Goal: Task Accomplishment & Management: Manage account settings

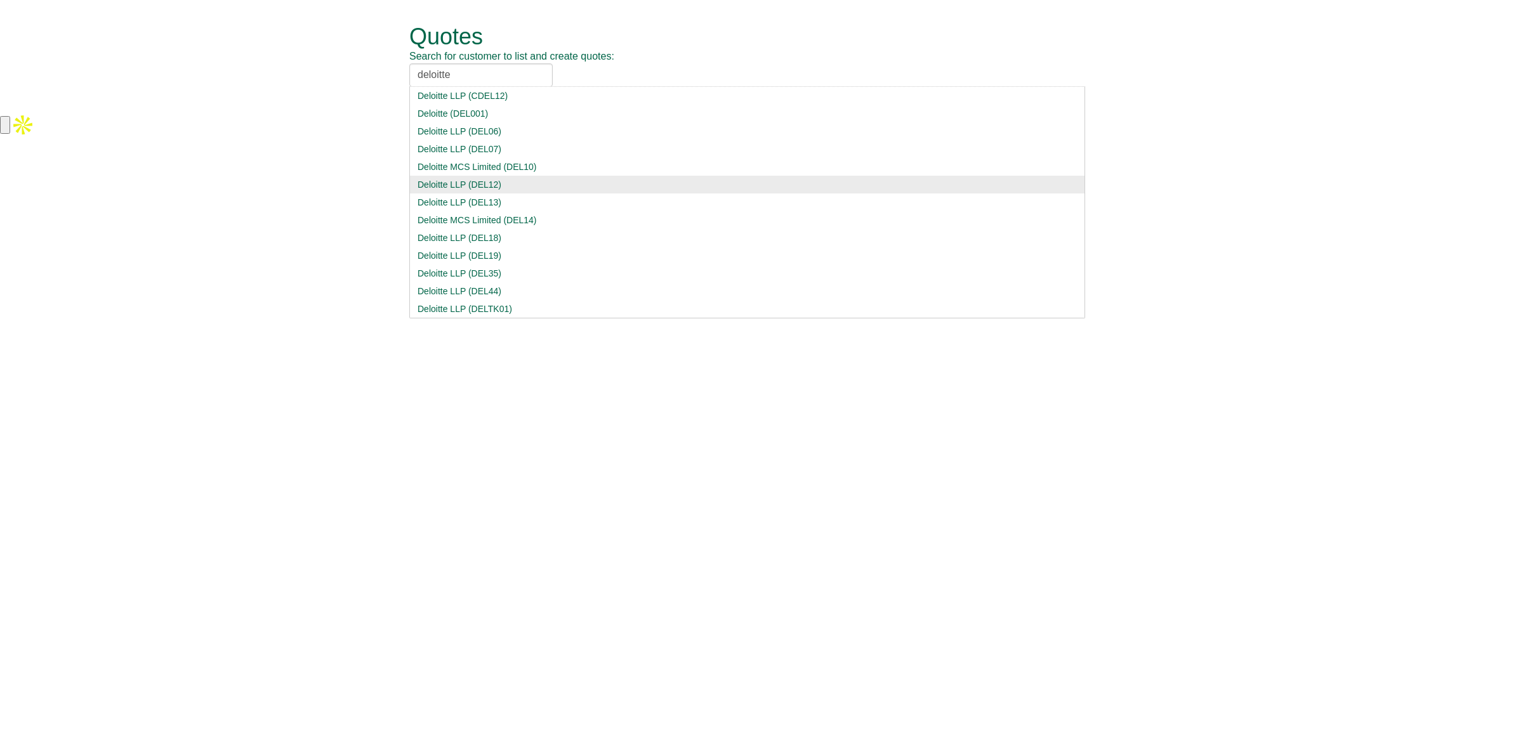
type input "deloitte"
click at [521, 190] on div "Deloitte LLP (DEL12)" at bounding box center [747, 184] width 659 height 13
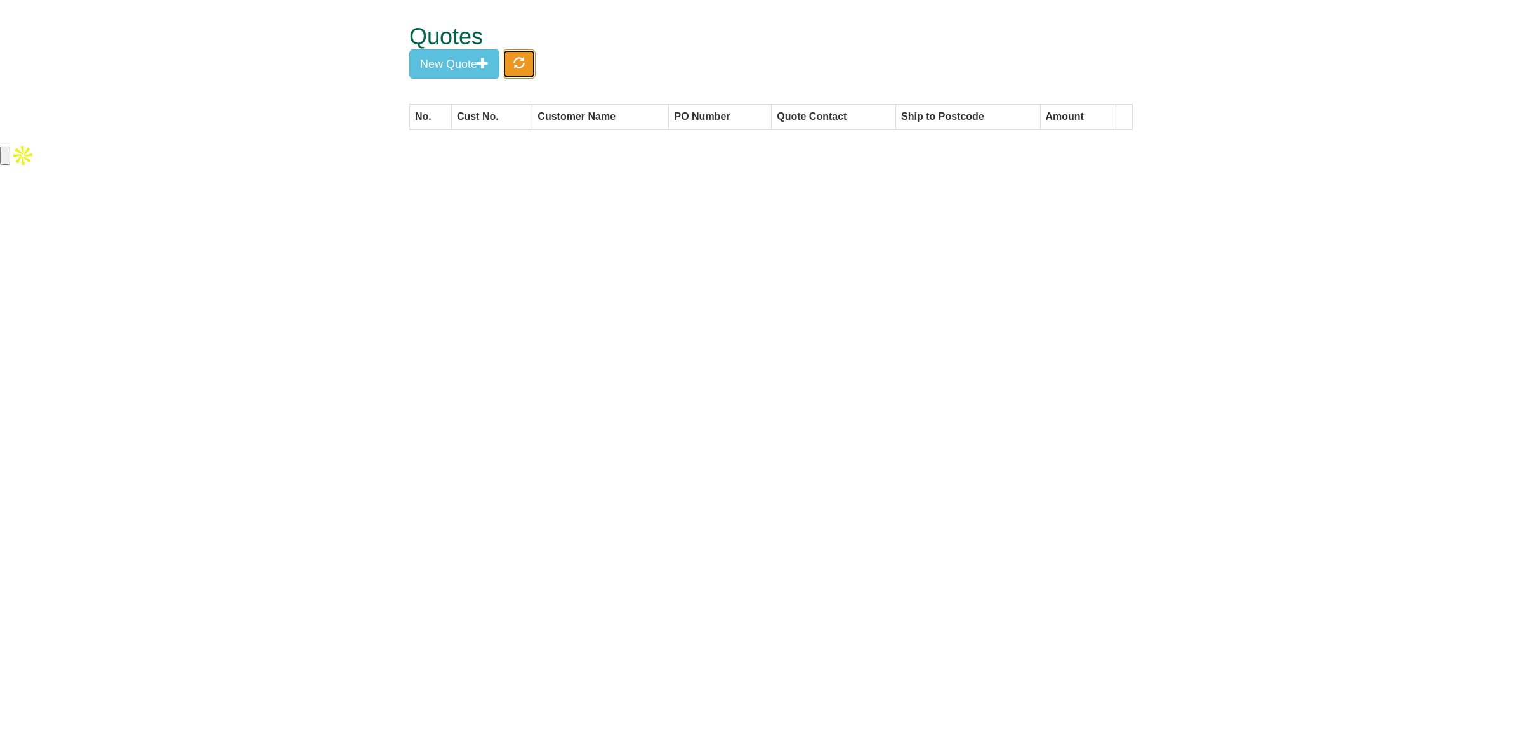
click at [522, 58] on span "button" at bounding box center [518, 62] width 11 height 11
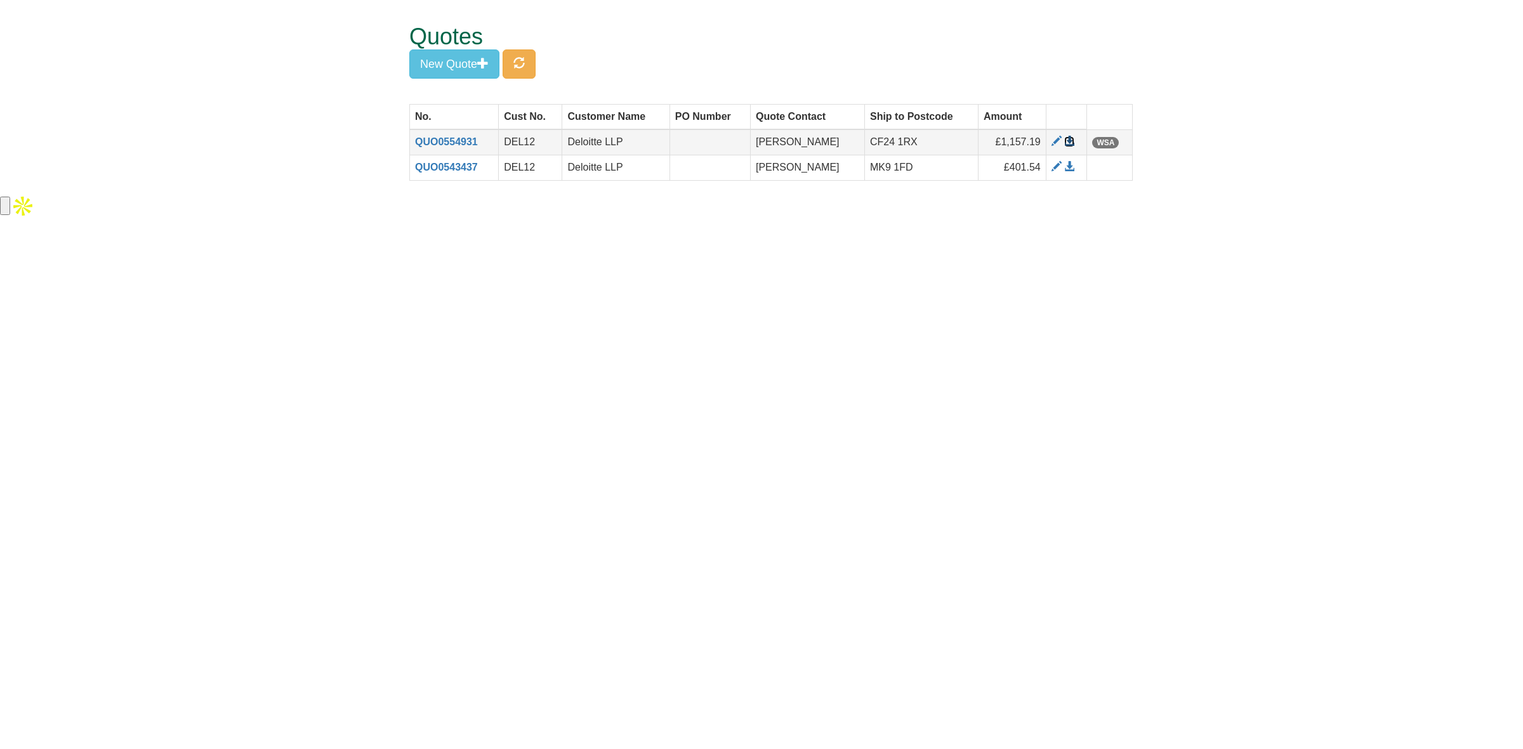
click at [1067, 140] on span at bounding box center [1069, 141] width 10 height 10
click at [1051, 141] on span at bounding box center [1056, 141] width 10 height 10
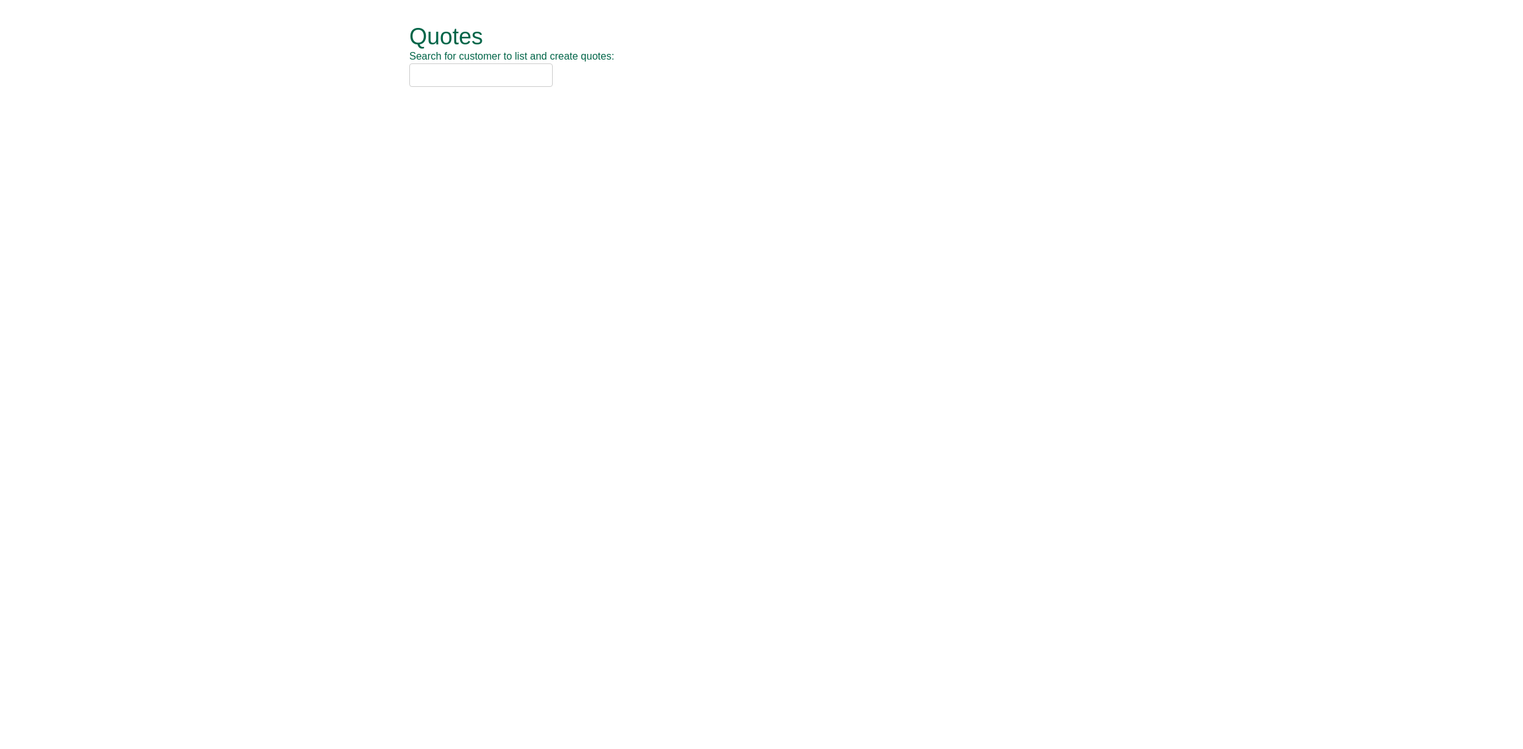
click at [461, 77] on input "text" at bounding box center [480, 74] width 143 height 23
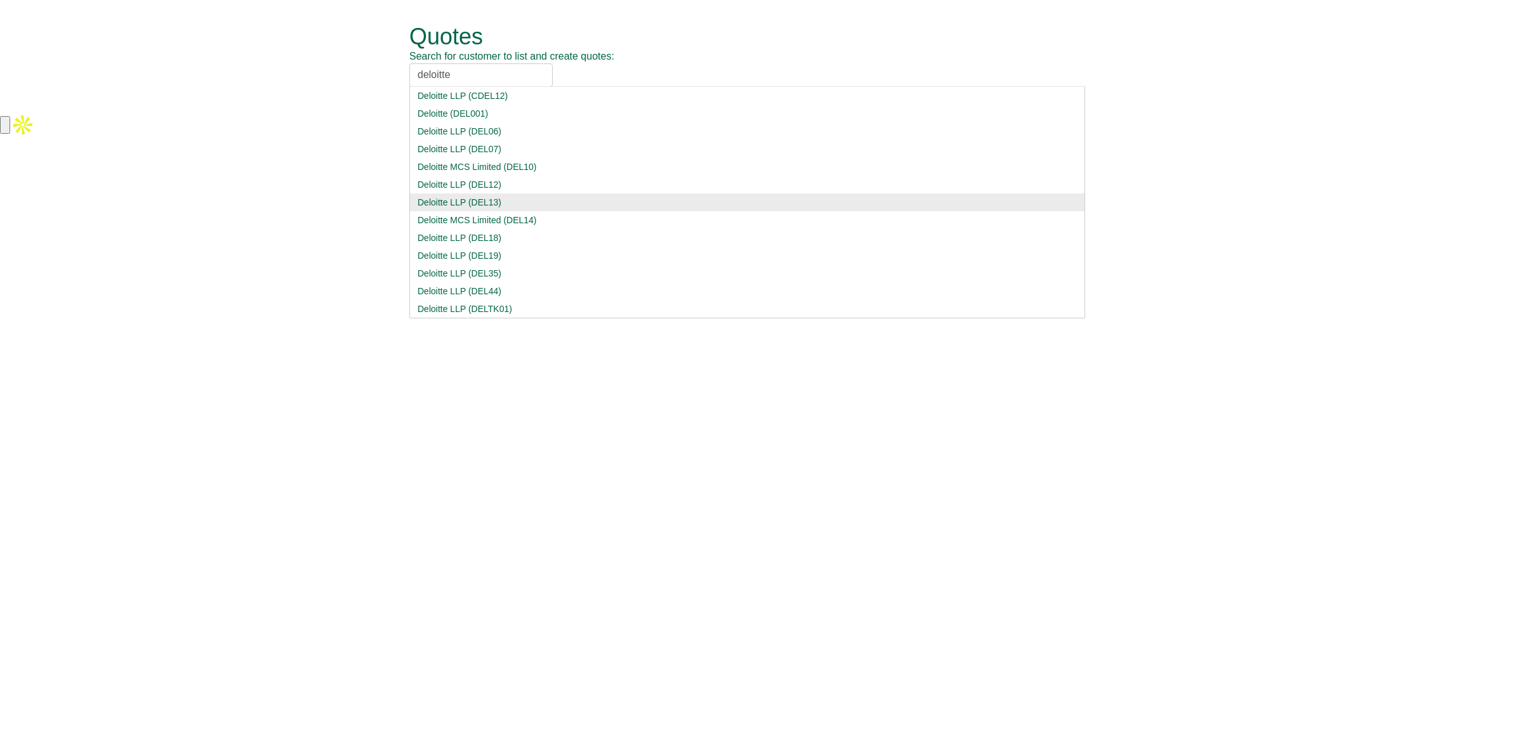
type input "deloitte"
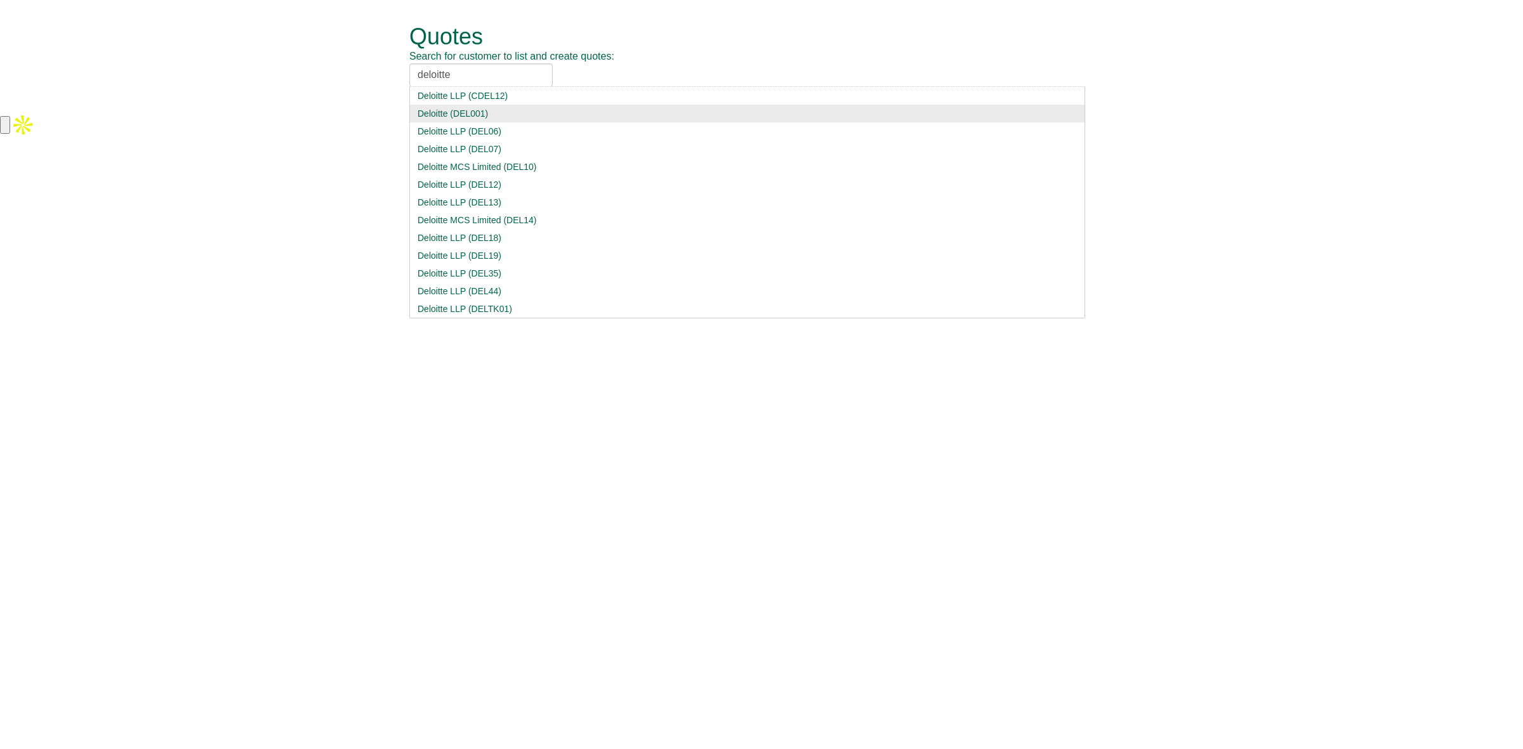
click at [500, 206] on div "Deloitte LLP (DEL13)" at bounding box center [747, 202] width 659 height 13
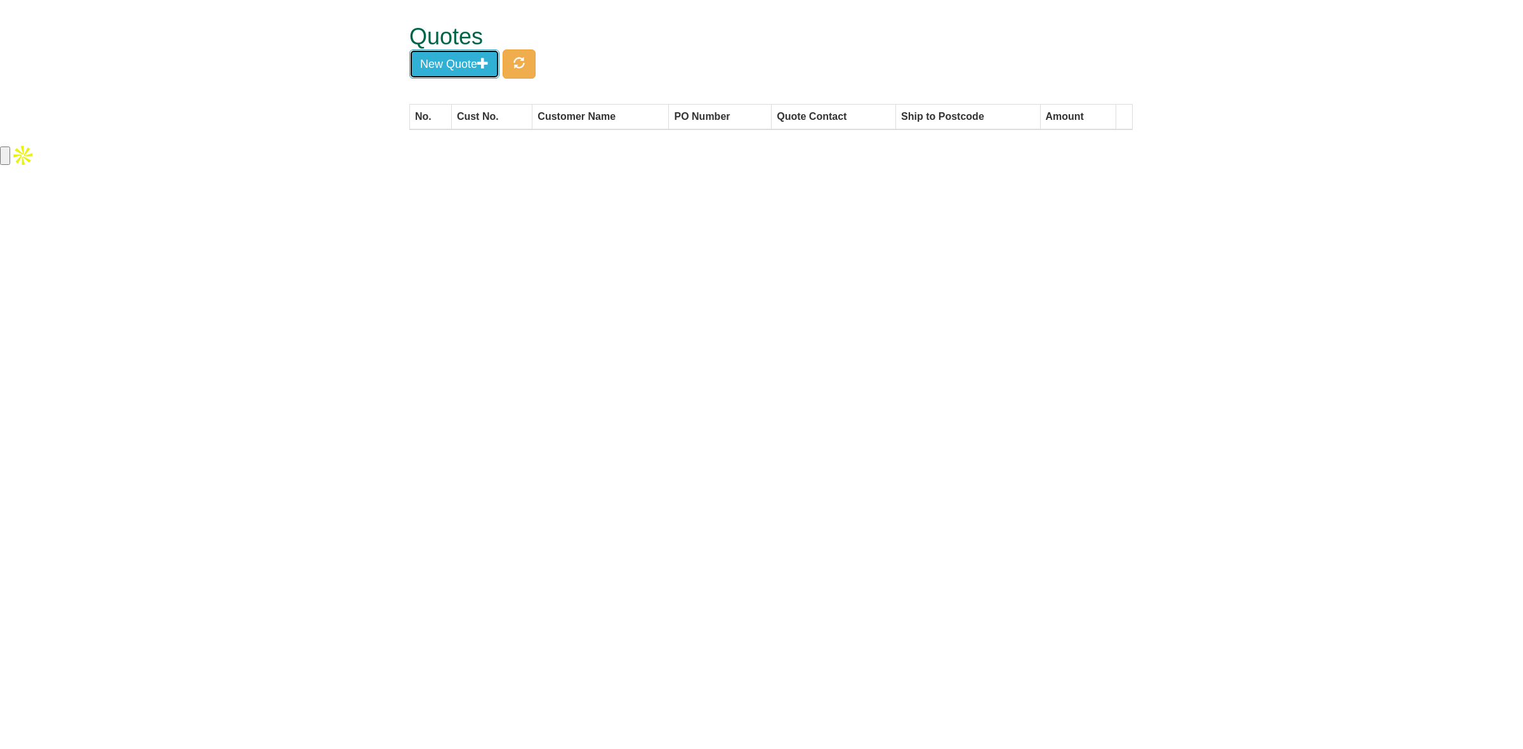
click at [474, 69] on button "New Quote" at bounding box center [454, 63] width 90 height 29
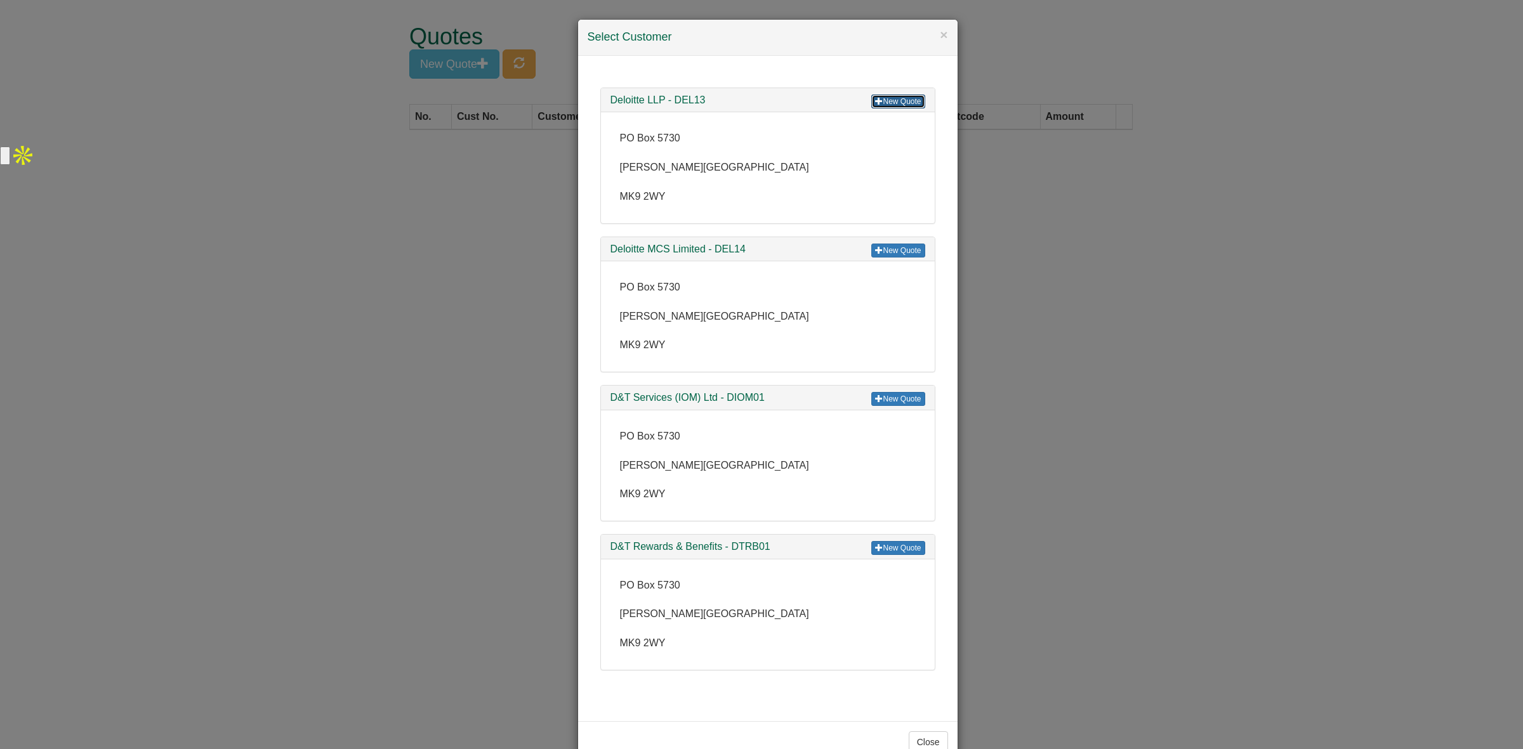
click at [874, 95] on link "New Quote" at bounding box center [897, 102] width 53 height 14
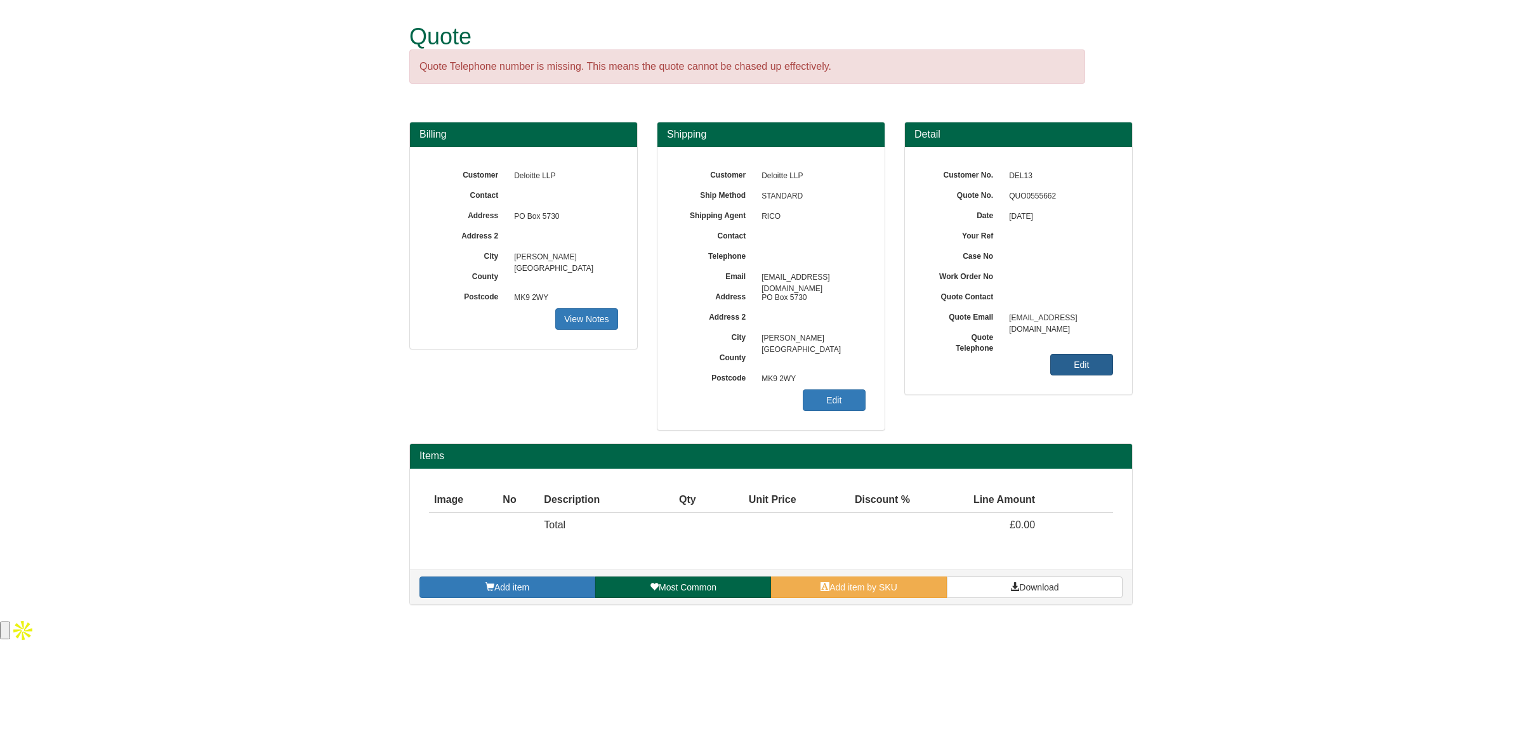
click at [1079, 369] on link "Edit" at bounding box center [1081, 365] width 63 height 22
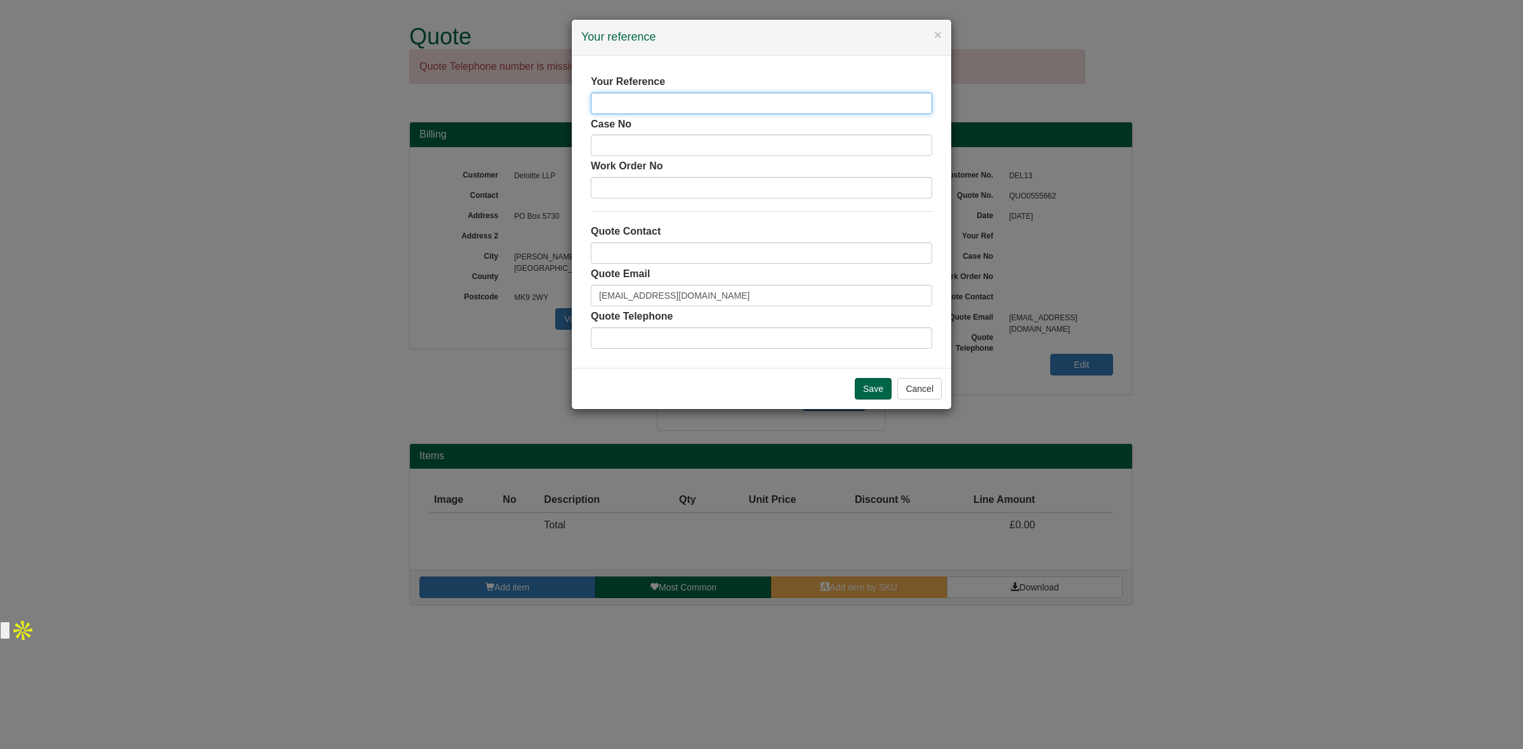
click at [706, 105] on input "text" at bounding box center [761, 104] width 341 height 22
paste input "[PERSON_NAME]"
type input "[PERSON_NAME]"
click at [692, 251] on input "text" at bounding box center [761, 253] width 341 height 22
type input "[PERSON_NAME]"
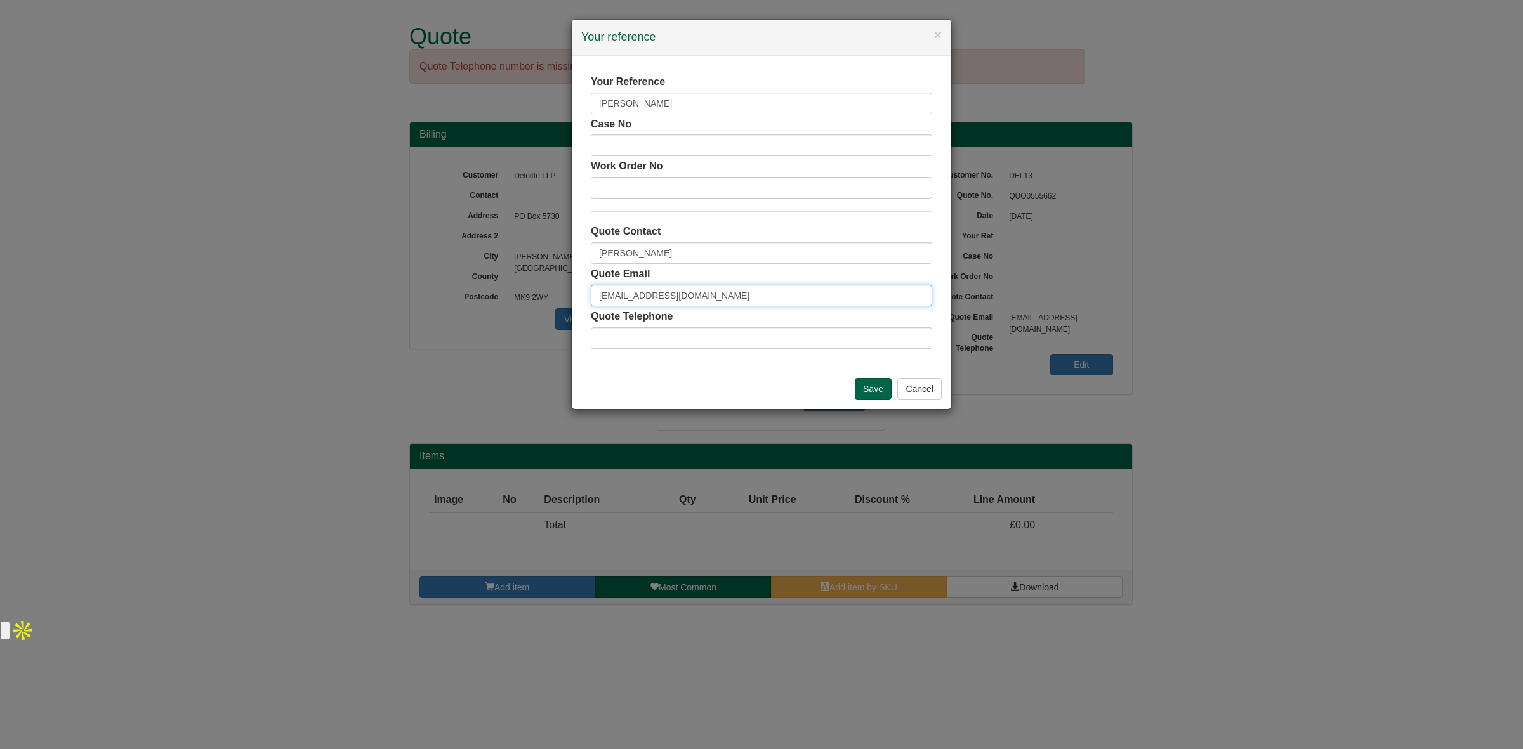
drag, startPoint x: 756, startPoint y: 286, endPoint x: 549, endPoint y: 290, distance: 207.5
click at [549, 290] on div "× Your reference Your Reference Omar Ali Khan Case No Work Order No Quote Conta…" at bounding box center [761, 374] width 1523 height 749
click at [864, 395] on input "Save" at bounding box center [873, 389] width 37 height 22
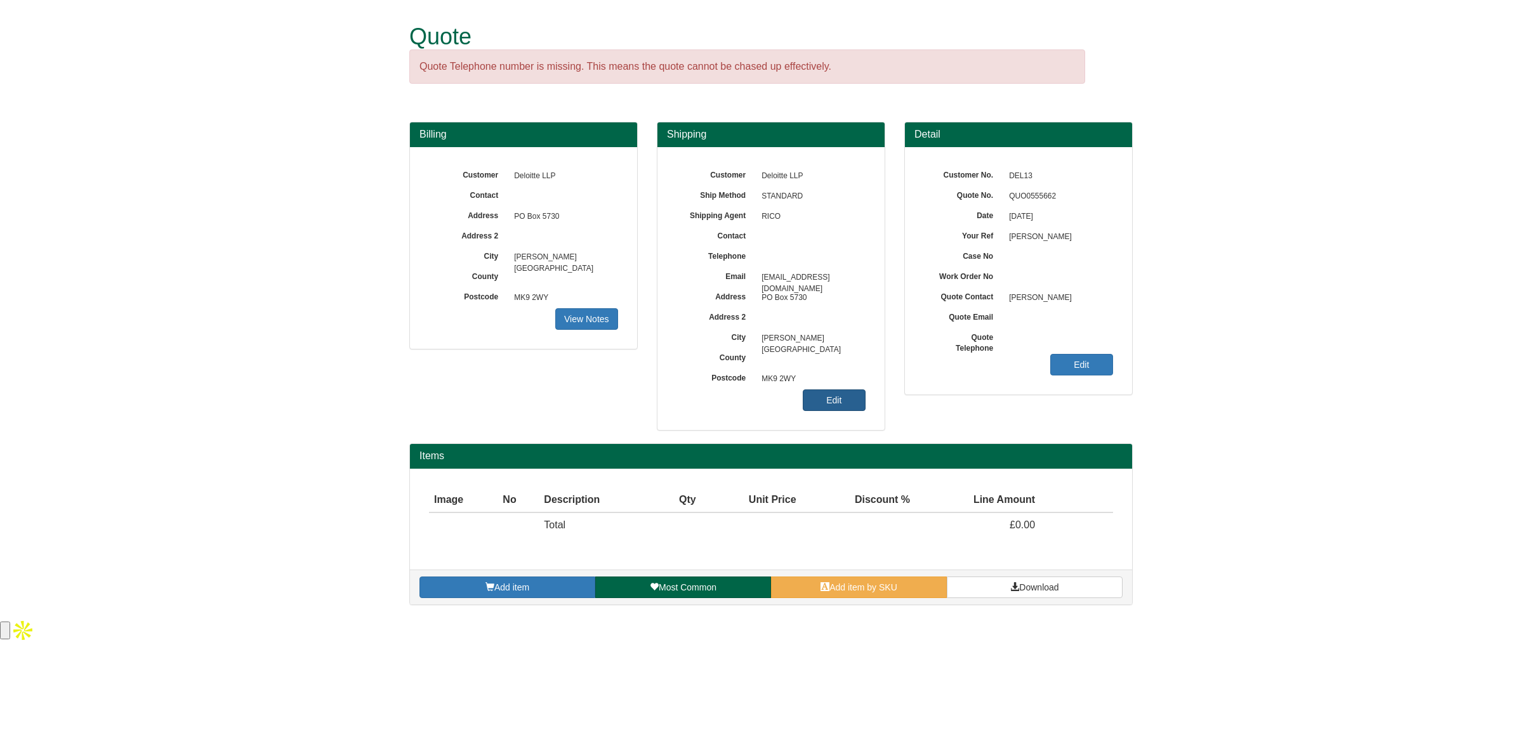
click at [831, 400] on link "Edit" at bounding box center [834, 401] width 63 height 22
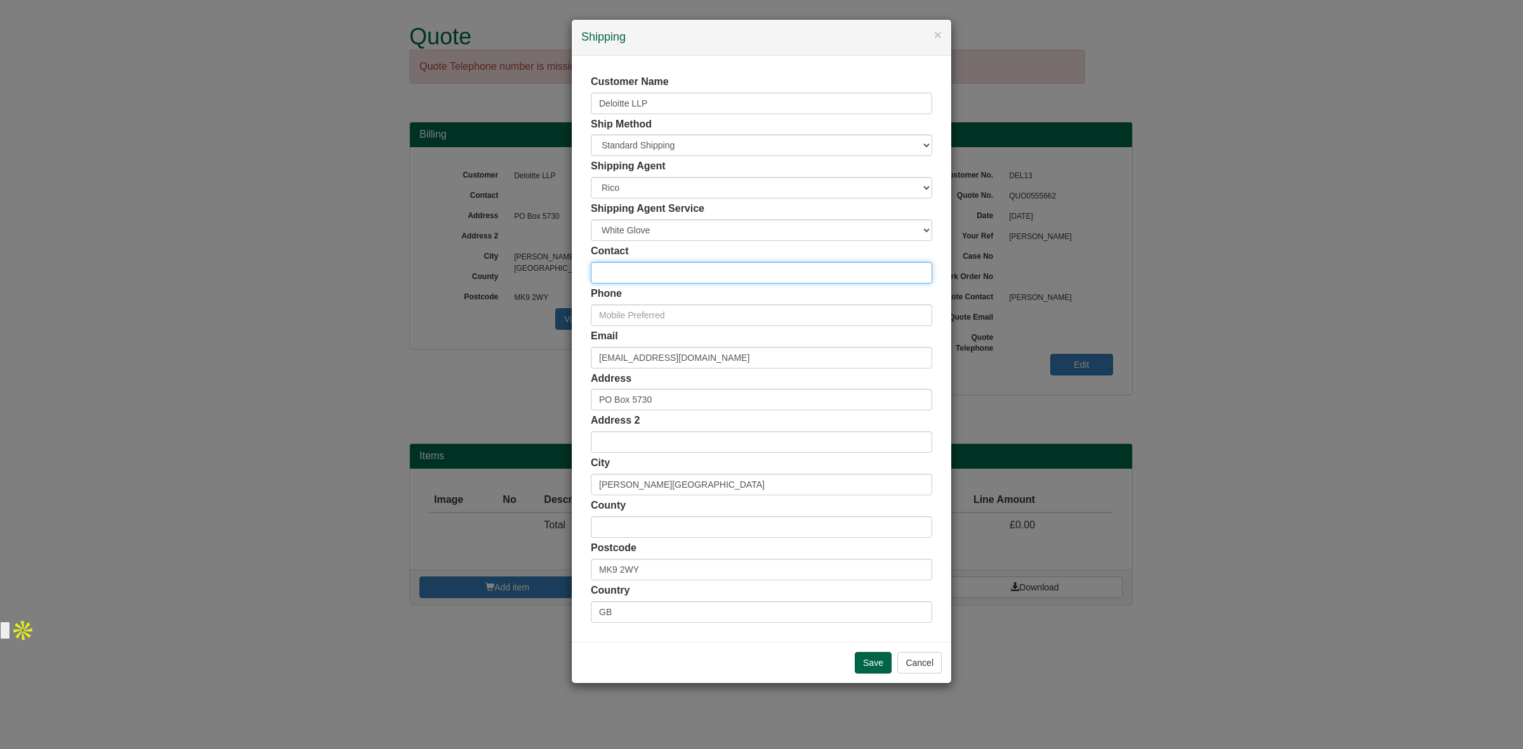
click at [695, 262] on input "text" at bounding box center [761, 273] width 341 height 22
paste input "[PERSON_NAME]"
type input "[PERSON_NAME]"
click at [695, 313] on input "text" at bounding box center [761, 316] width 341 height 22
paste input "02920 926 592"
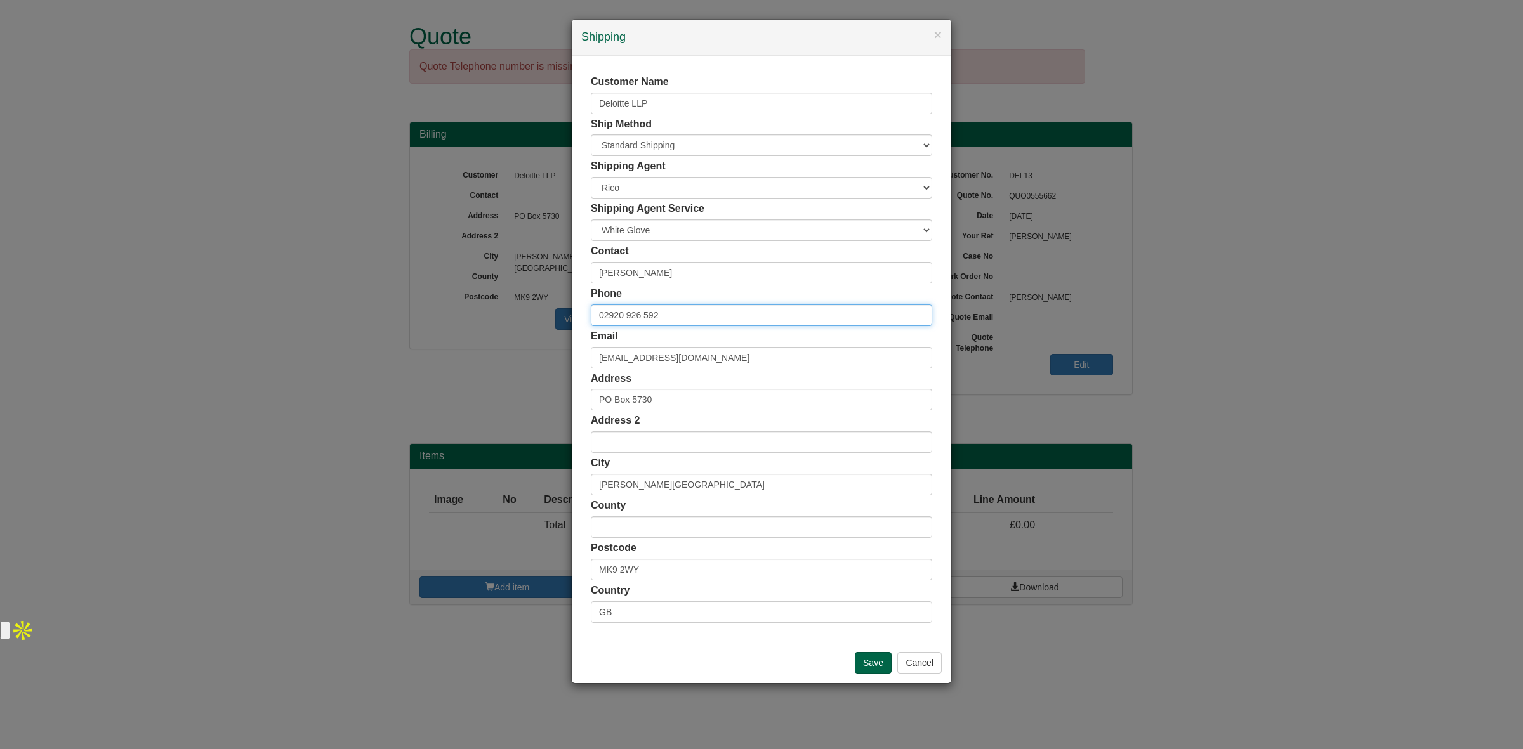
type input "02920 926 592"
drag, startPoint x: 765, startPoint y: 359, endPoint x: 483, endPoint y: 375, distance: 282.9
click at [483, 375] on div "× Shipping Customer Name Deloitte LLP Ship Method Free of Charge £5 Flat Rate £…" at bounding box center [761, 374] width 1523 height 749
paste input "omaralikhan"
type input "[EMAIL_ADDRESS][DOMAIN_NAME]"
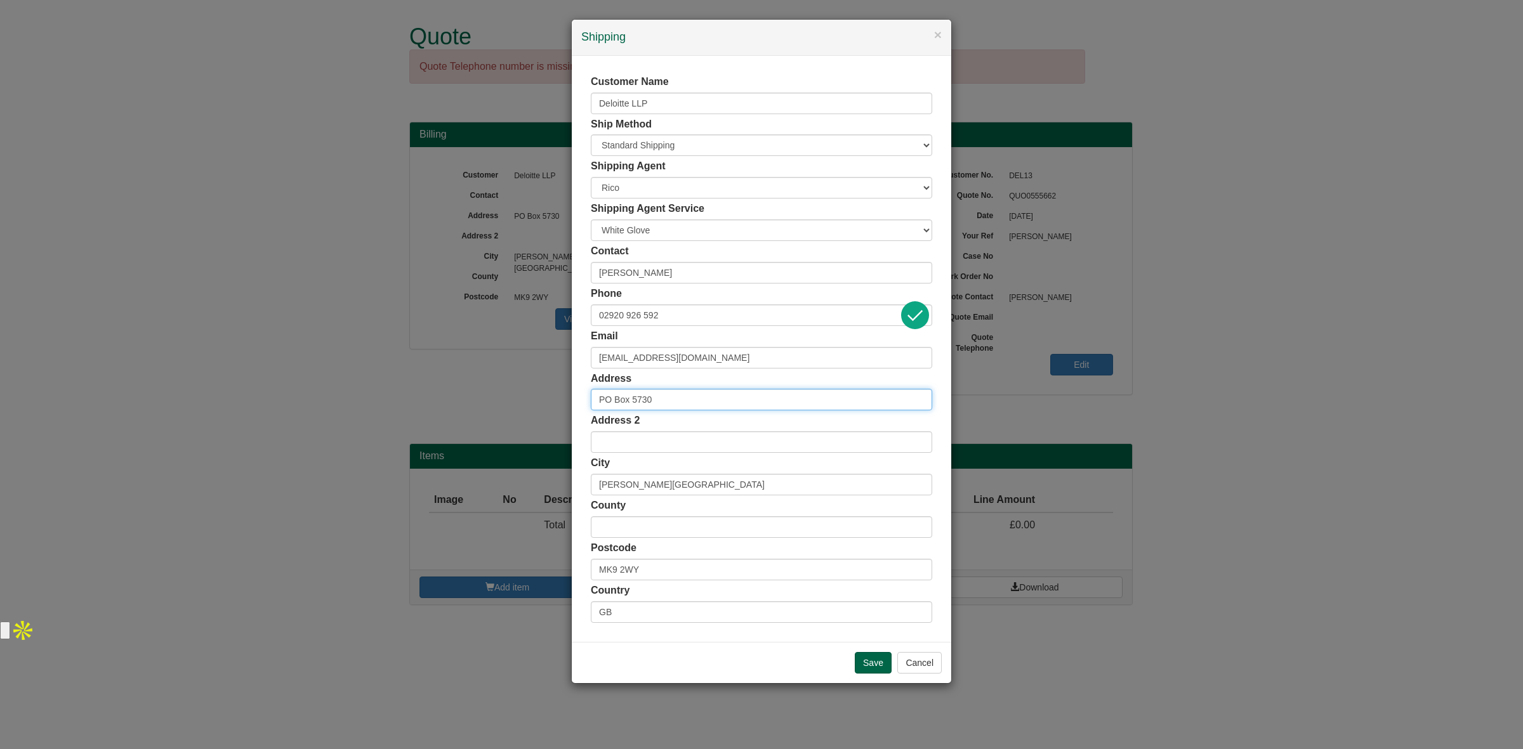
drag, startPoint x: 670, startPoint y: 407, endPoint x: 565, endPoint y: 412, distance: 104.9
click at [565, 412] on div "× Shipping Customer Name Deloitte LLP Ship Method Free of Charge £5 Flat Rate £…" at bounding box center [761, 374] width 1523 height 749
paste input "[STREET_ADDRESS][PERSON_NAME]"
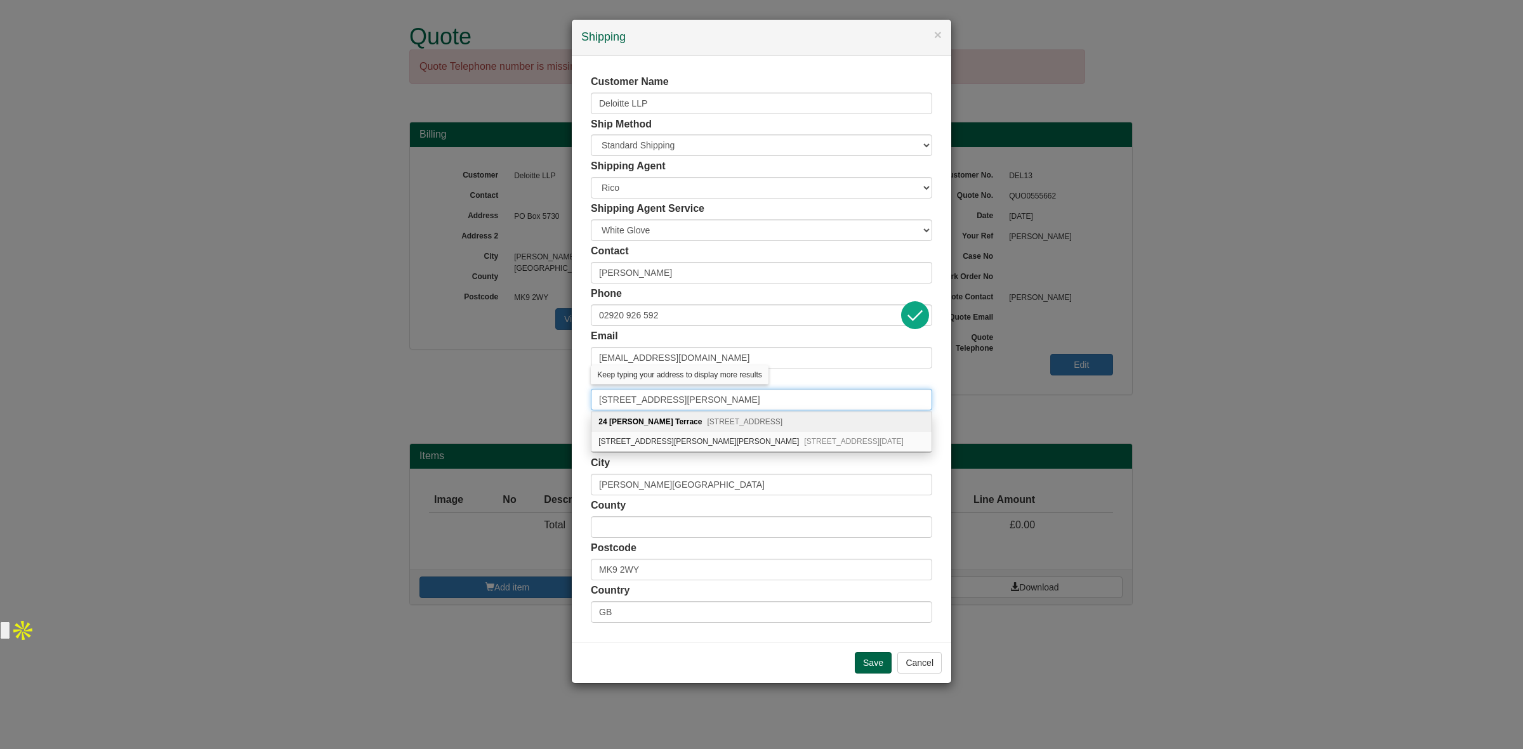
type input "[STREET_ADDRESS][PERSON_NAME]"
click at [720, 425] on span "Cardiff, CF24 1RX" at bounding box center [745, 422] width 76 height 9
type input "[GEOGRAPHIC_DATA]"
type input "CF24 1RX"
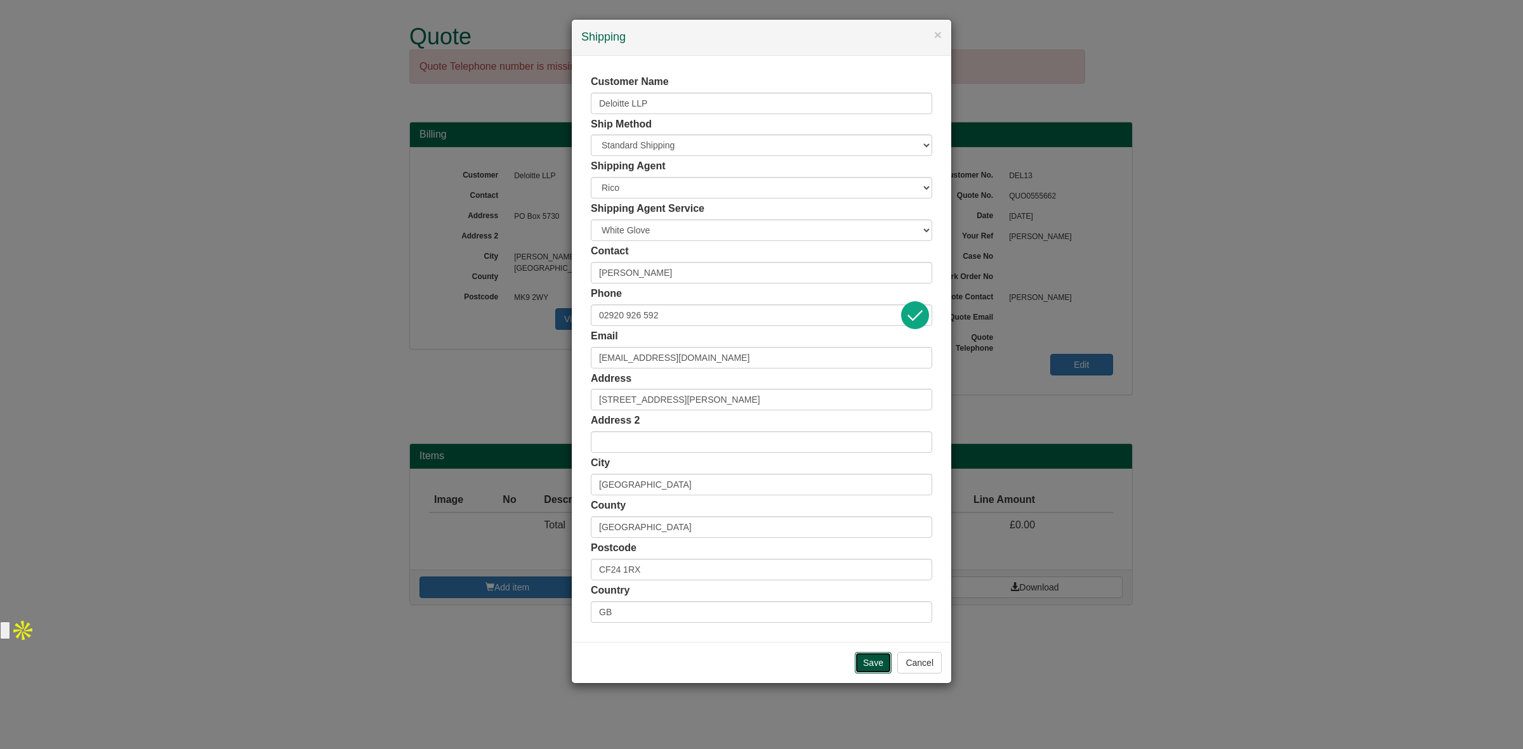
click at [858, 663] on input "Save" at bounding box center [873, 663] width 37 height 22
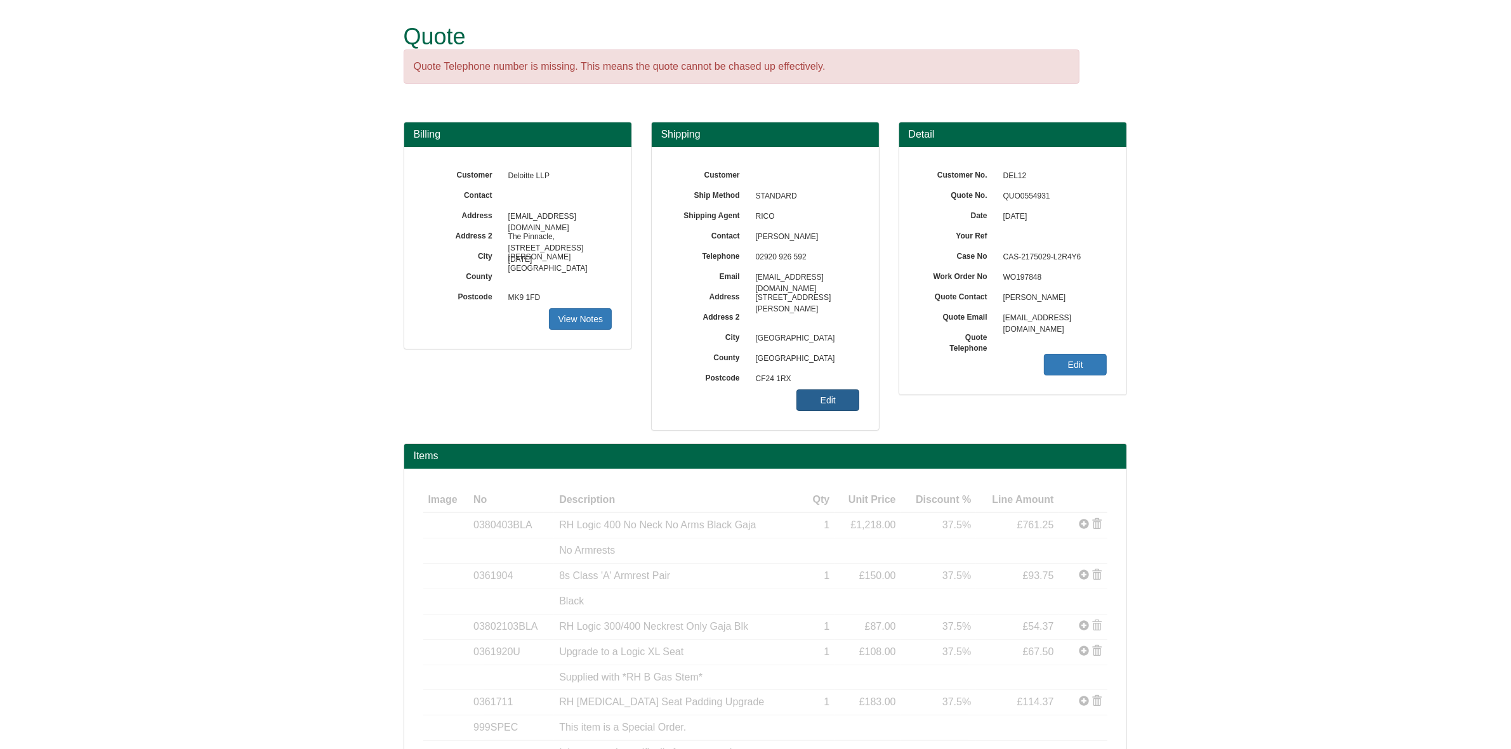
click at [829, 409] on link "Edit" at bounding box center [827, 401] width 63 height 22
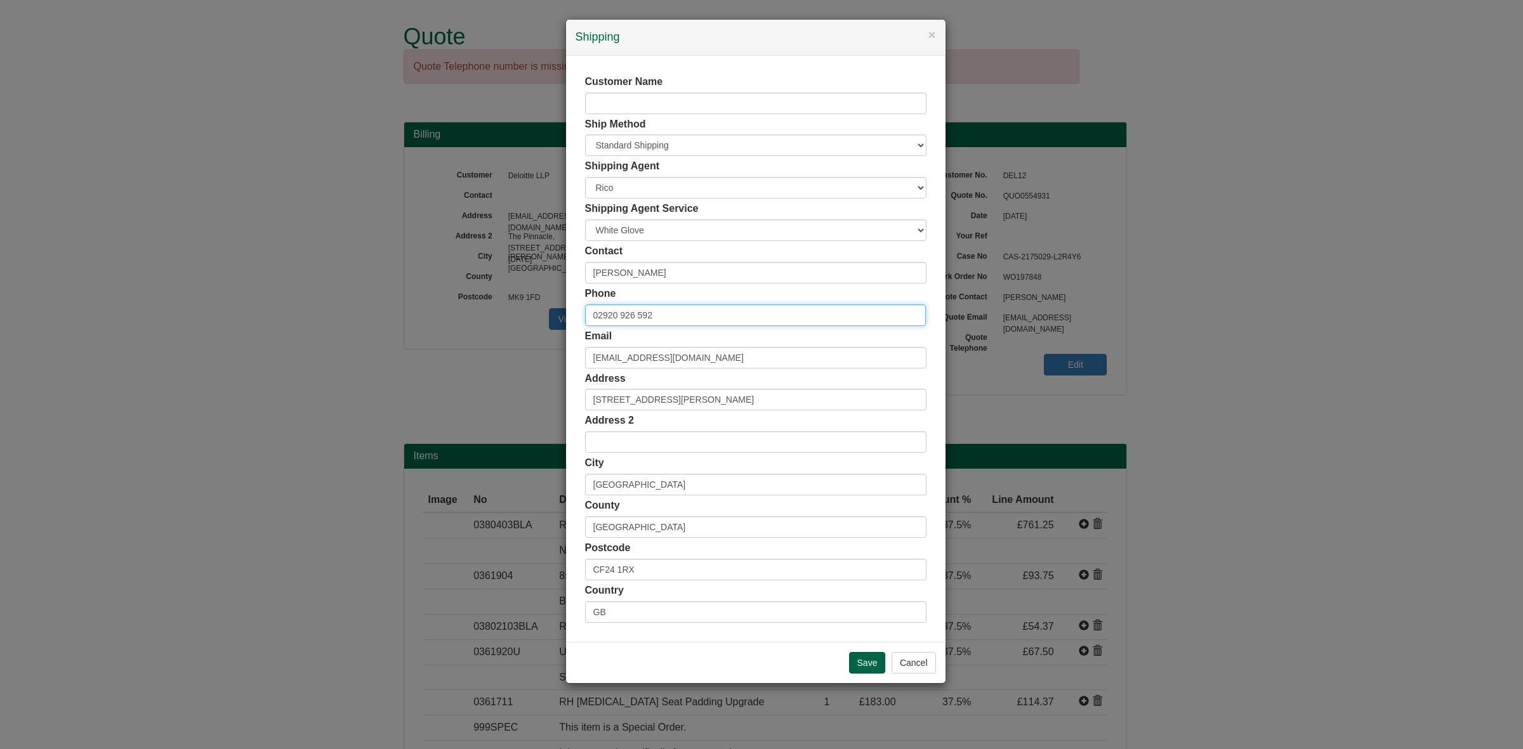
click at [694, 315] on input "02920 926 592" at bounding box center [755, 316] width 341 height 22
drag, startPoint x: 713, startPoint y: 362, endPoint x: 484, endPoint y: 337, distance: 229.8
click at [484, 337] on div "× Shipping Customer Name Ship Method Free of Charge £5 Flat Rate £7.50 Flat Rat…" at bounding box center [761, 374] width 1523 height 749
drag, startPoint x: 699, startPoint y: 398, endPoint x: 568, endPoint y: 409, distance: 131.2
click at [568, 409] on div "Customer Name Ship Method Free of Charge £5 Flat Rate £7.50 Flat Rate £10 Flat …" at bounding box center [755, 349] width 379 height 586
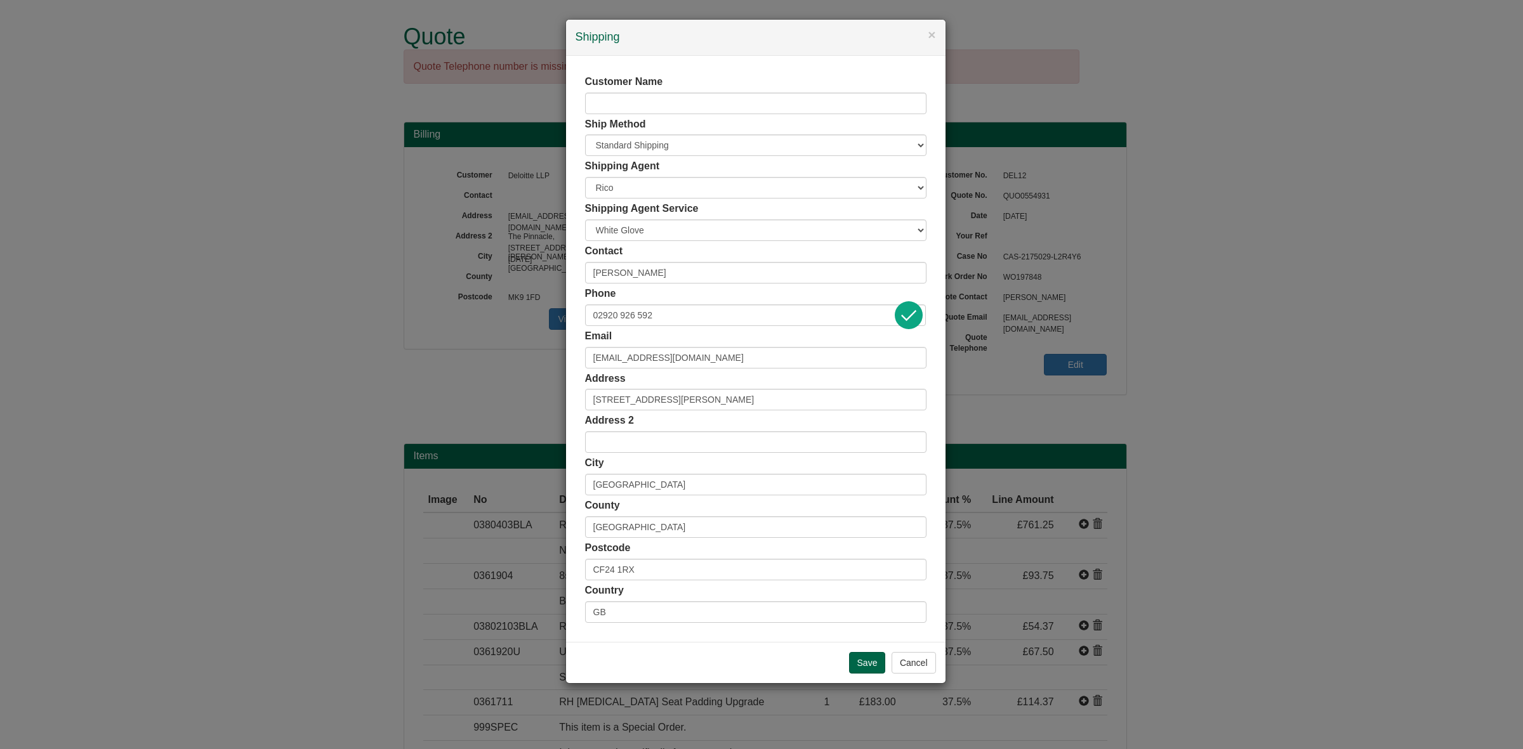
click at [1343, 551] on div "× Shipping Customer Name Ship Method Free of Charge £5 Flat Rate £7.50 Flat Rat…" at bounding box center [761, 374] width 1523 height 749
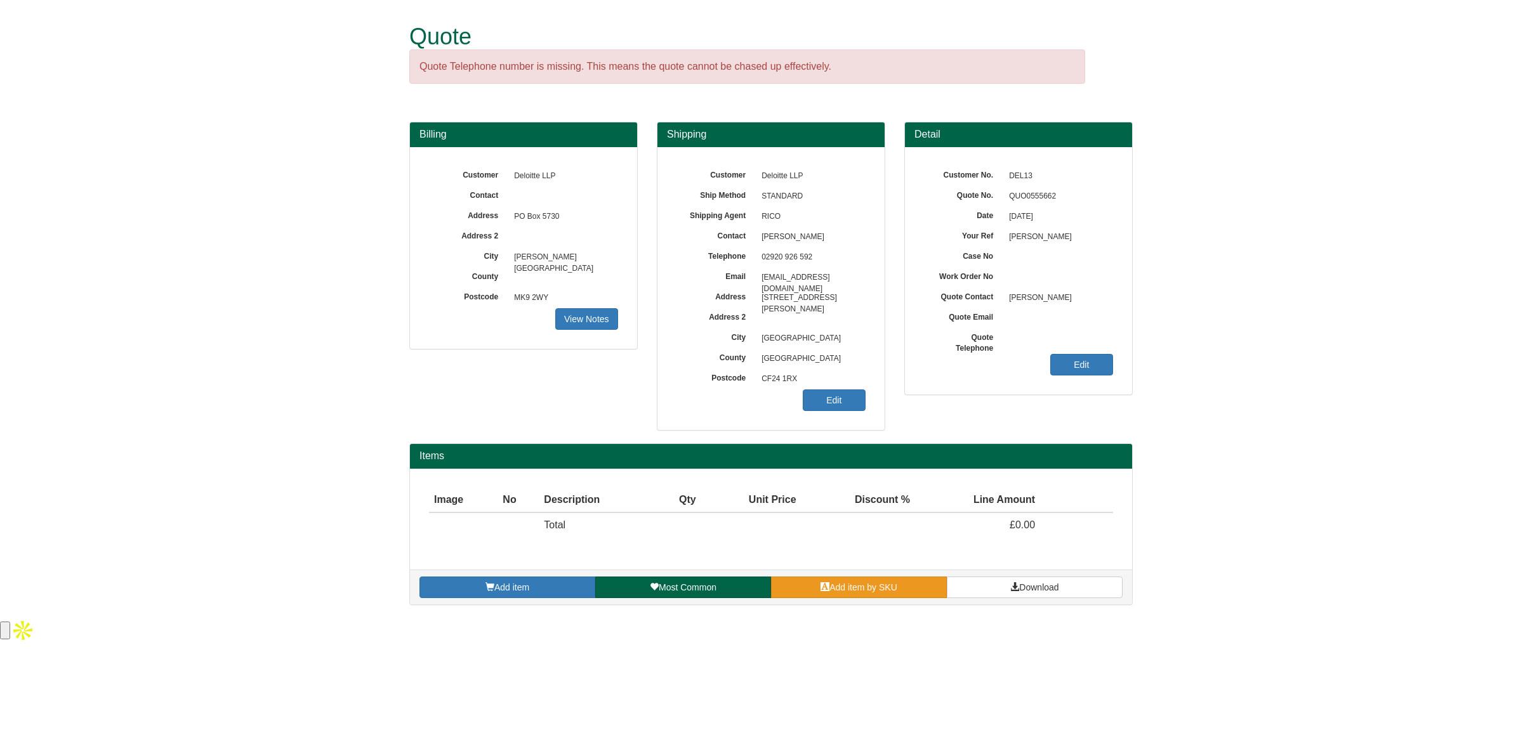
click at [813, 591] on link "Add item by SKU" at bounding box center [859, 588] width 176 height 22
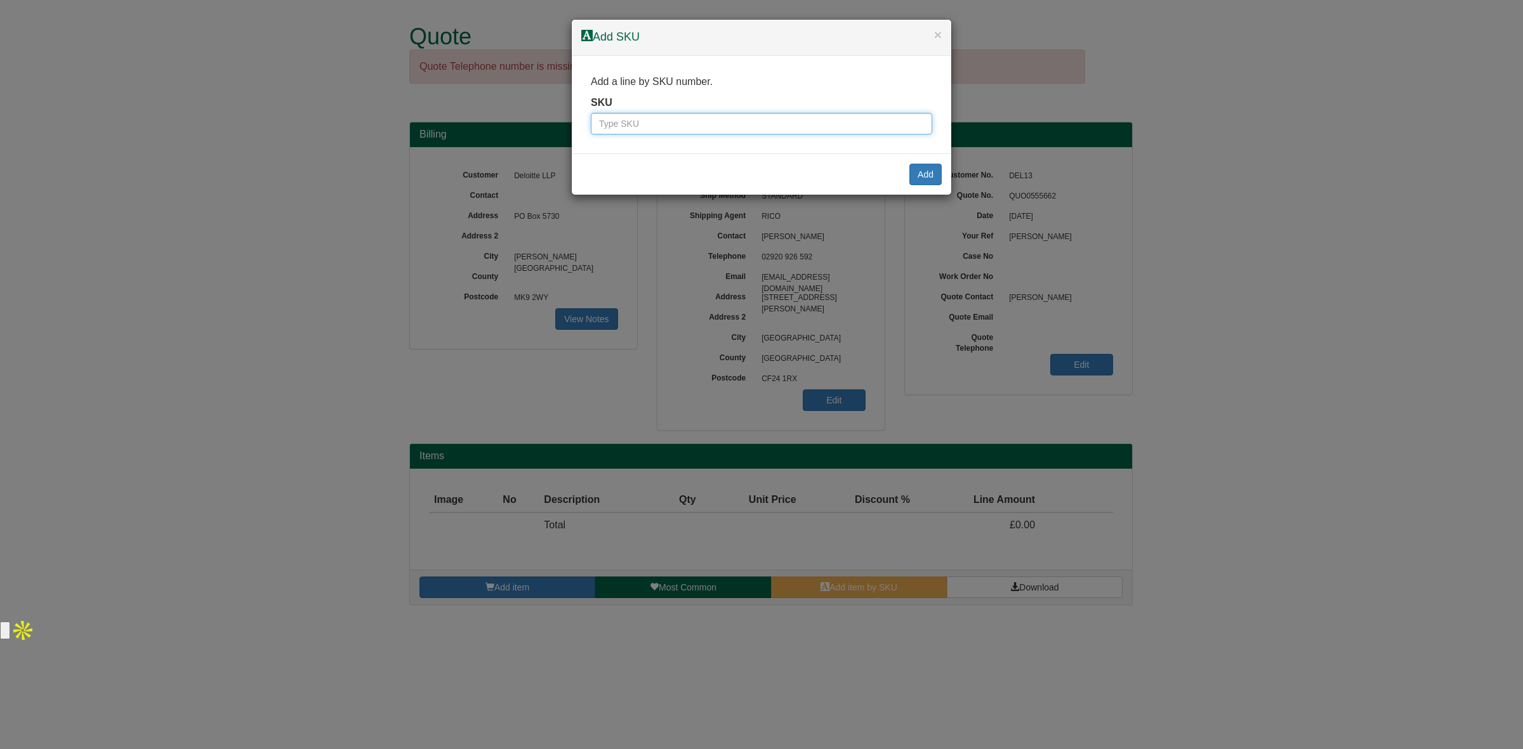
click at [681, 127] on input "text" at bounding box center [761, 124] width 341 height 22
paste input "0380403BLA"
type input "0380403BLA"
click at [932, 176] on button "Add" at bounding box center [925, 175] width 32 height 22
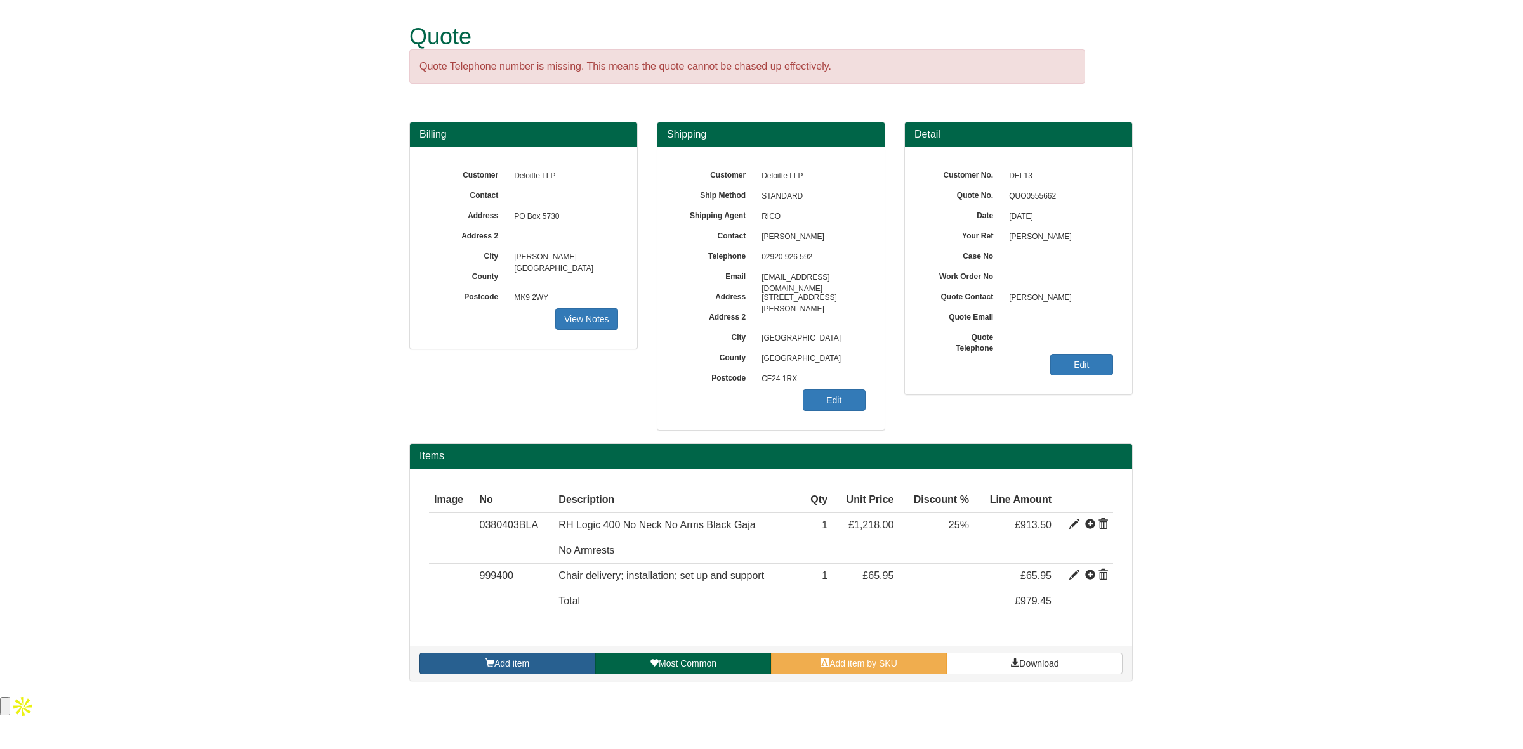
click at [553, 661] on link "Add item" at bounding box center [507, 664] width 176 height 22
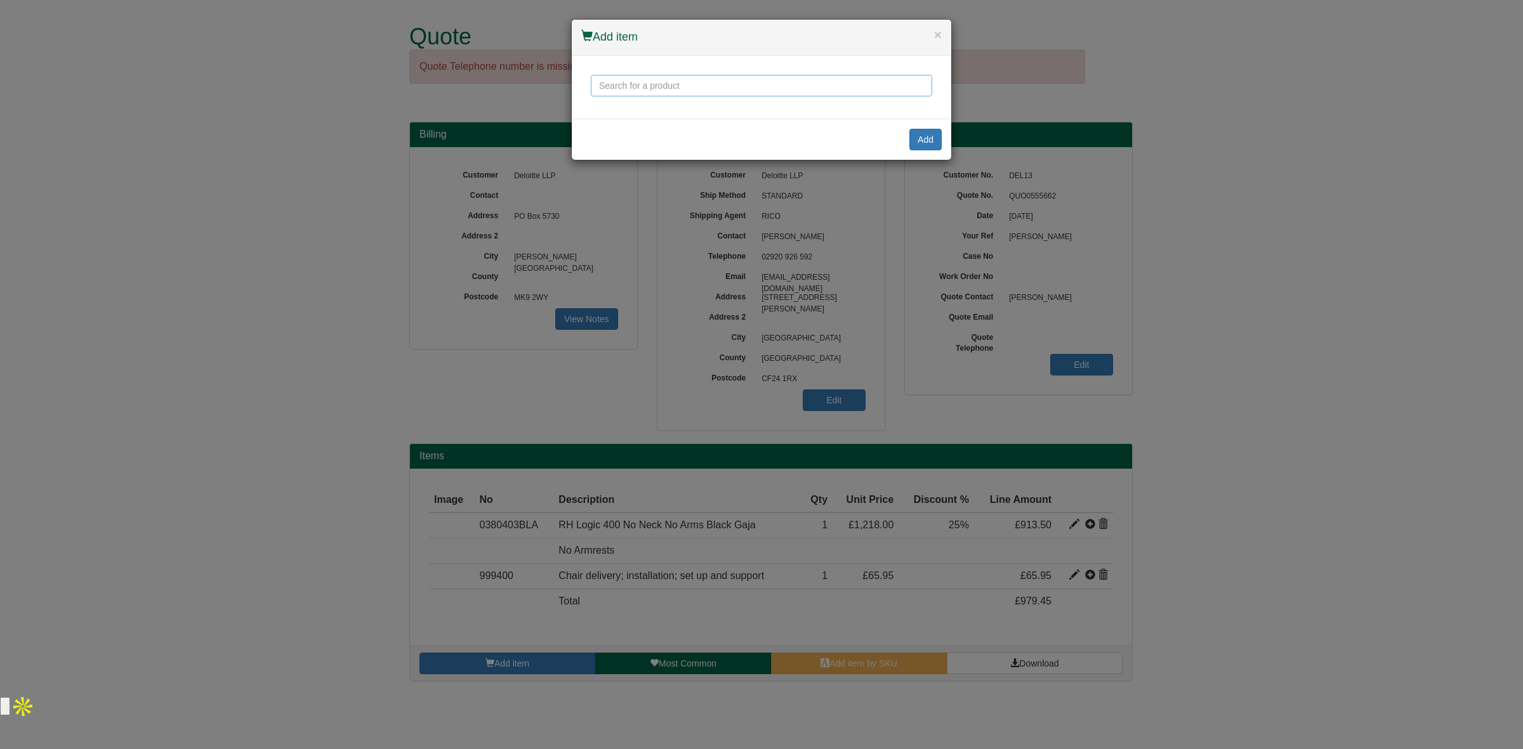
click at [702, 93] on input "text" at bounding box center [761, 86] width 341 height 22
paste input "0361904"
type input "0361904"
click at [934, 41] on button "×" at bounding box center [938, 34] width 8 height 13
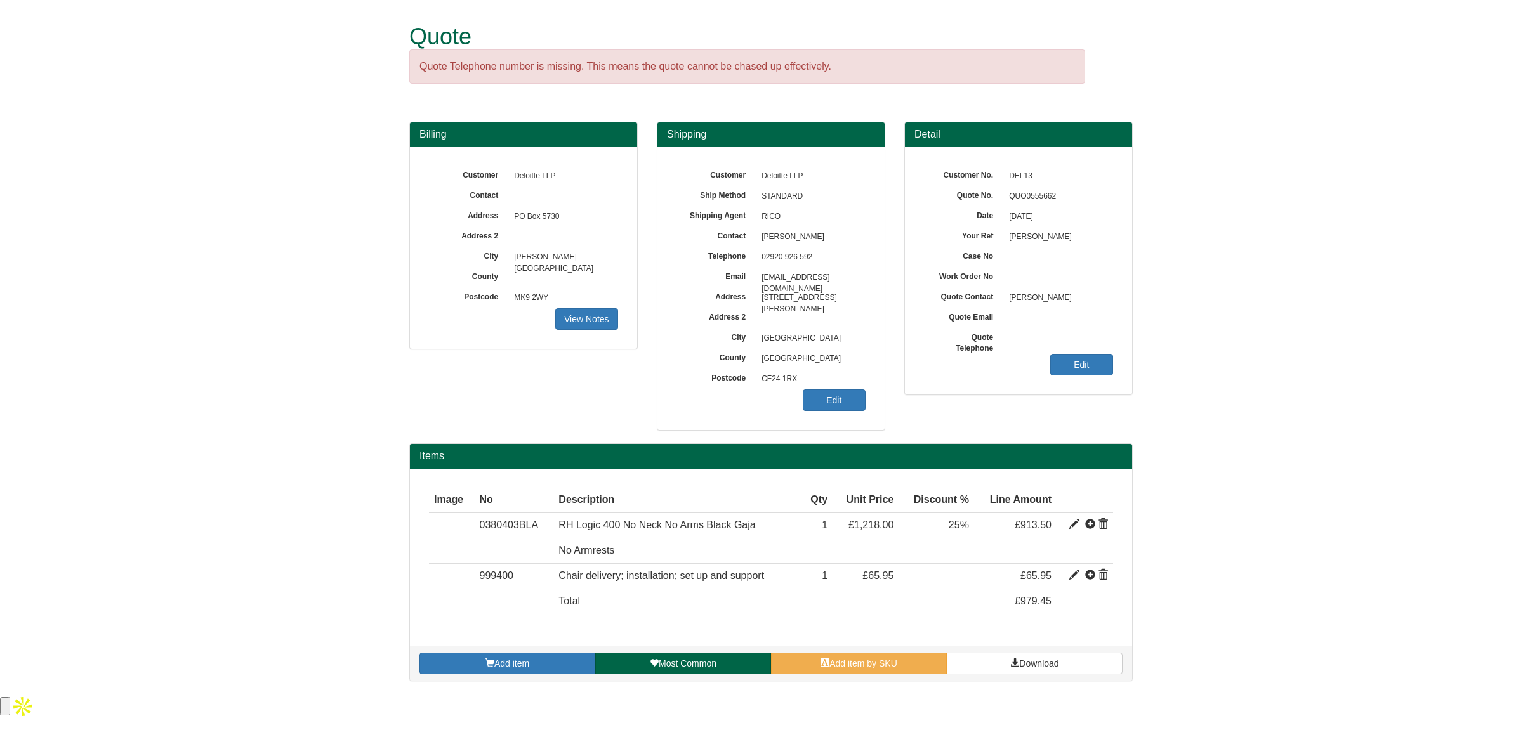
click at [865, 651] on div "Add item Most Common Add item by SKU Download" at bounding box center [771, 663] width 722 height 35
click at [862, 663] on span "Add item by SKU" at bounding box center [863, 664] width 68 height 10
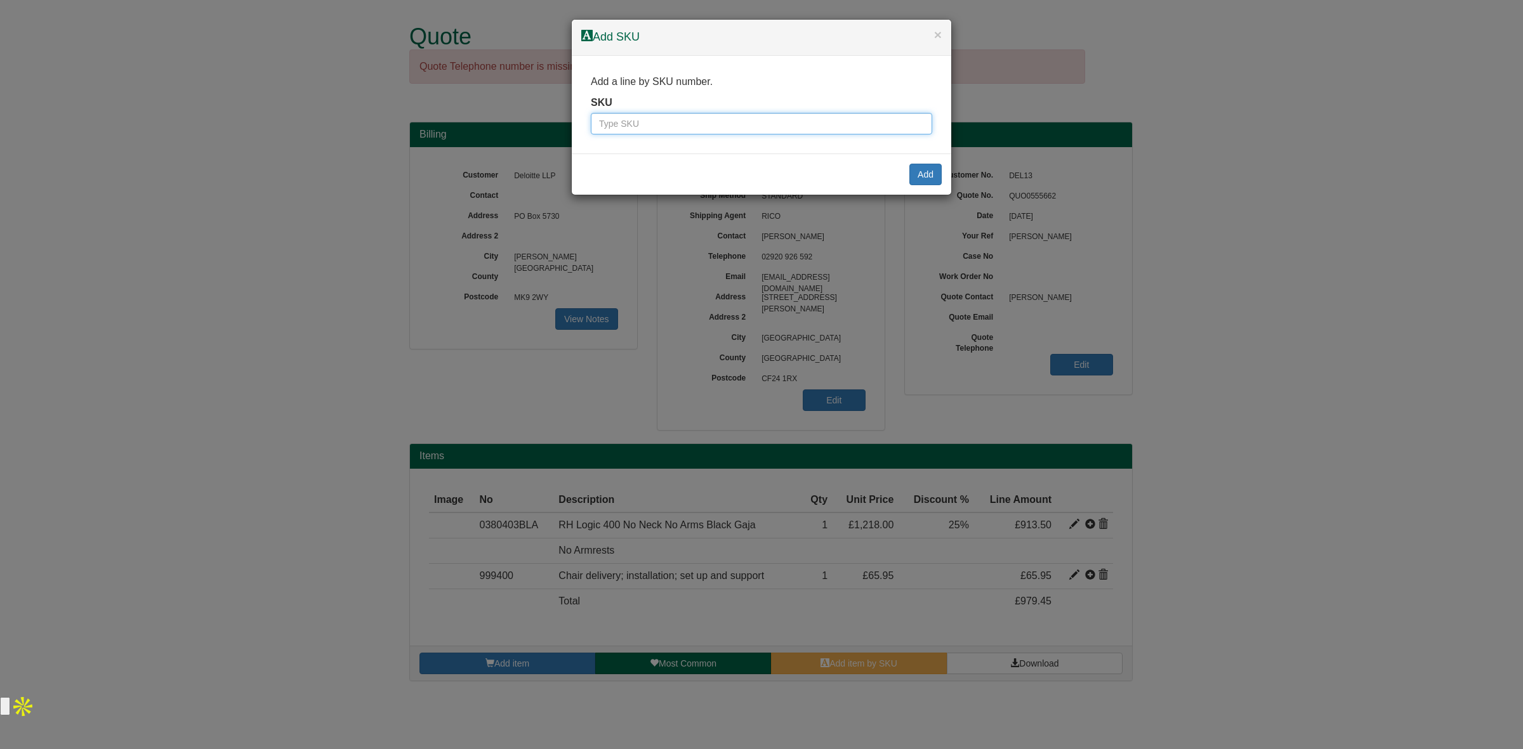
click at [768, 128] on input "text" at bounding box center [761, 124] width 341 height 22
paste input "0361904"
type input "0361904"
click at [930, 171] on button "Add" at bounding box center [925, 175] width 32 height 22
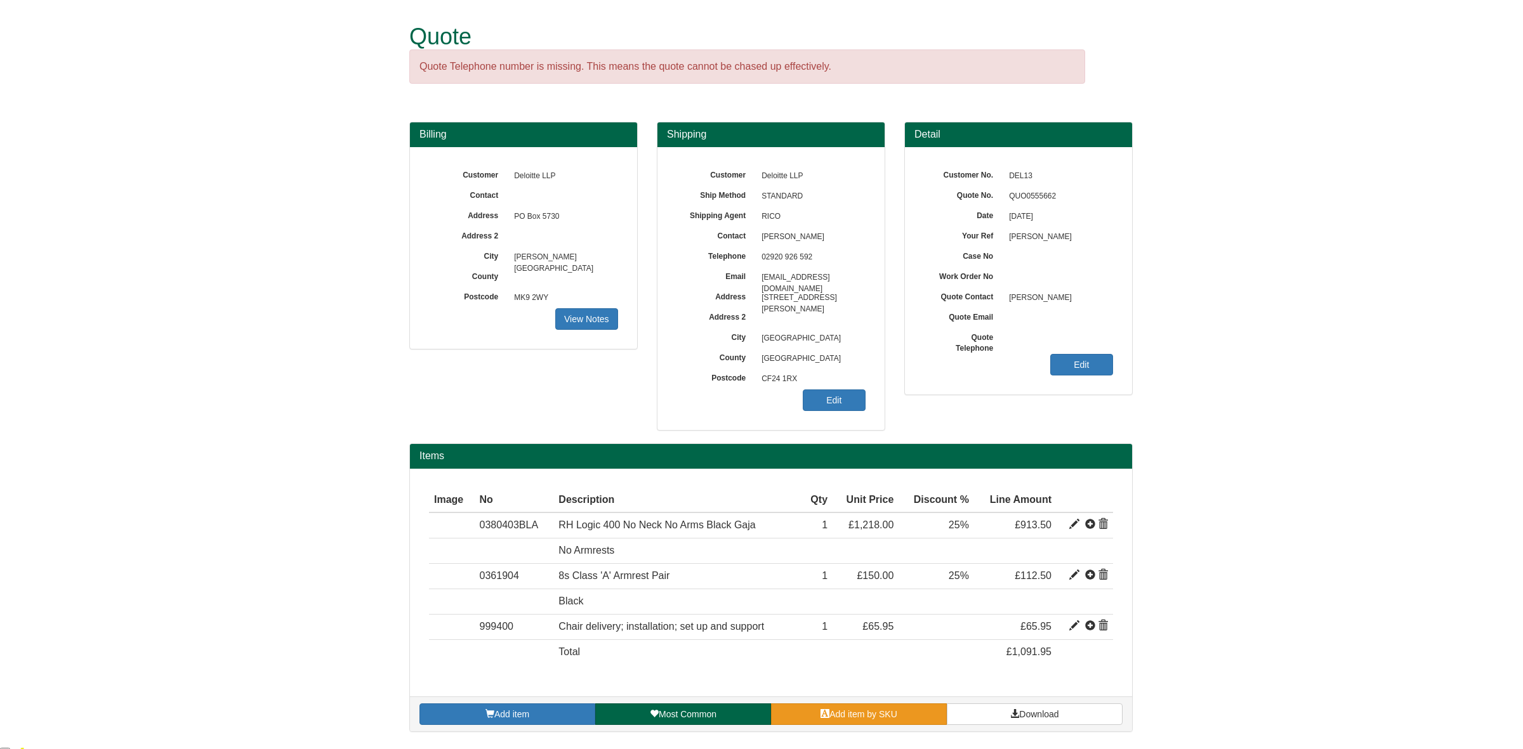
click at [845, 722] on link "Add item by SKU" at bounding box center [859, 715] width 176 height 22
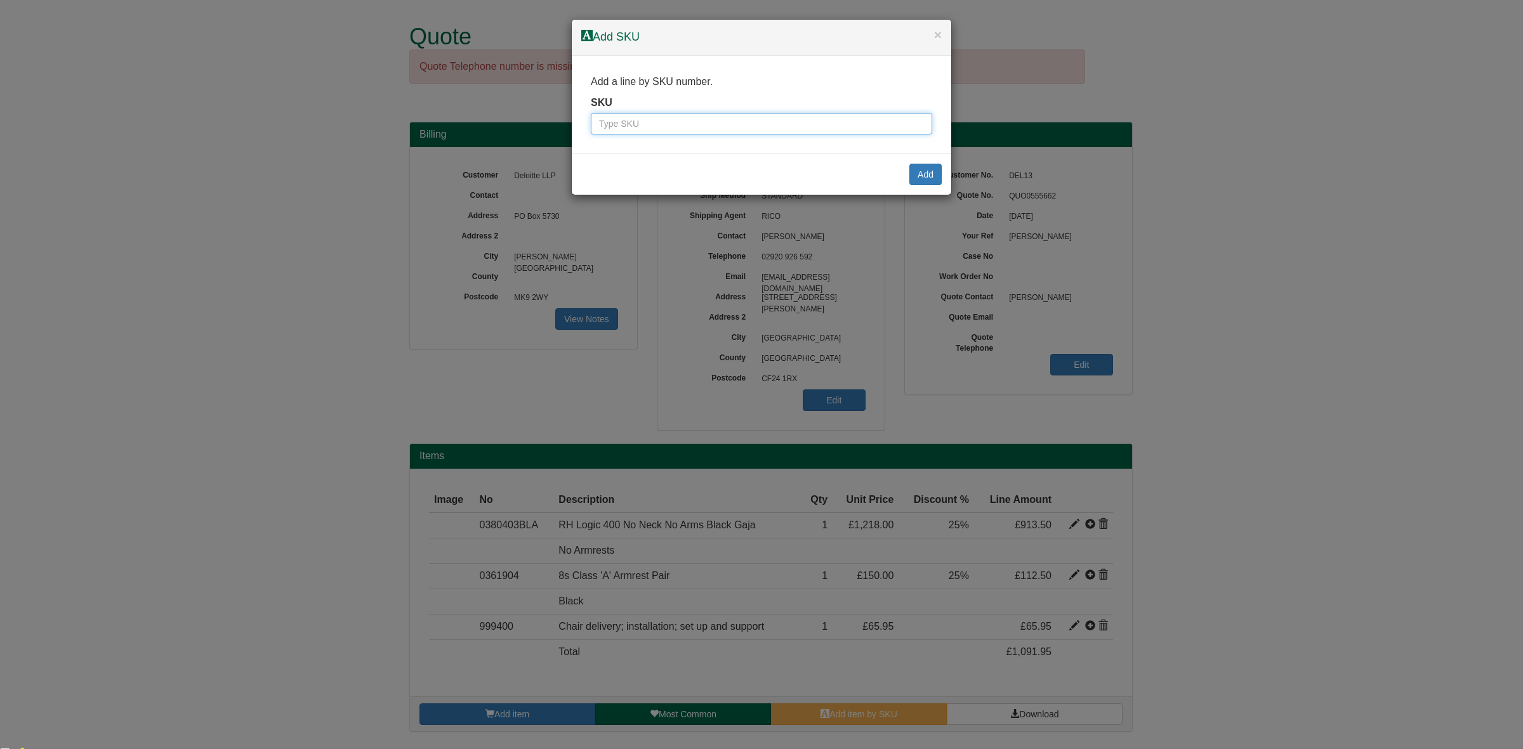
click at [603, 115] on input "text" at bounding box center [761, 124] width 341 height 22
paste input "03802103BL A"
type input "03802103BL A"
click at [925, 185] on button "Add" at bounding box center [925, 175] width 32 height 22
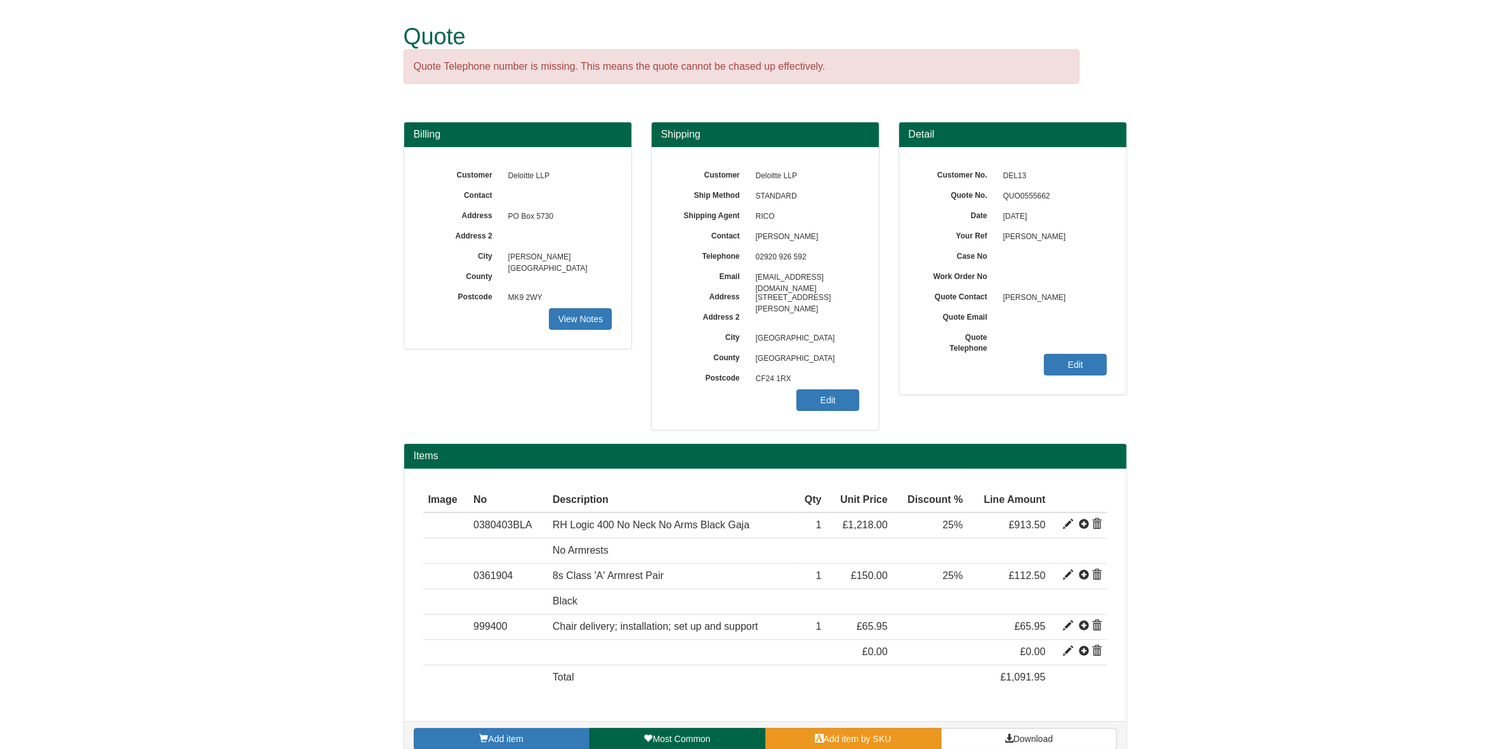
click at [841, 734] on link "Add item by SKU" at bounding box center [853, 739] width 176 height 22
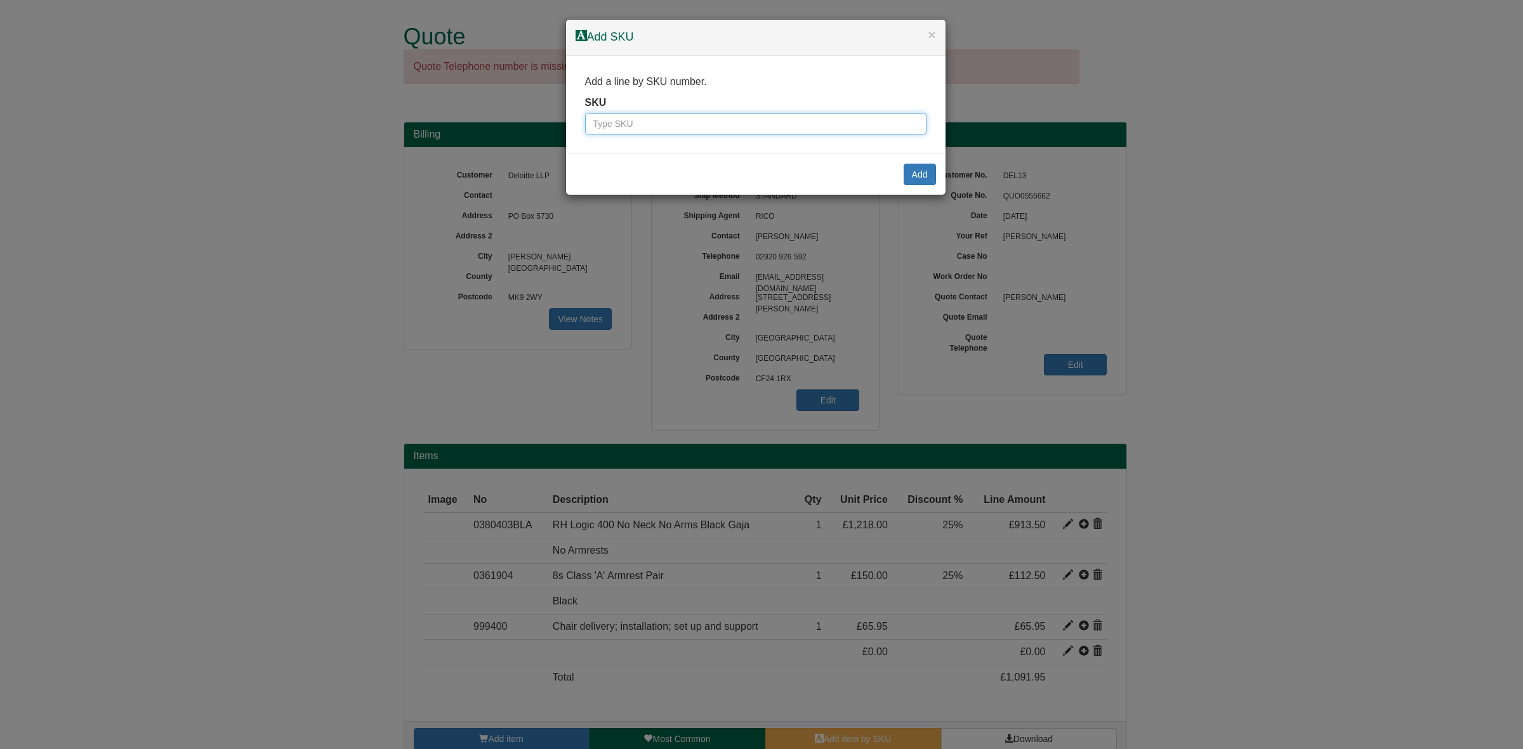
click at [692, 117] on input "text" at bounding box center [755, 124] width 341 height 22
paste input "03802103BL"
type input "03802103BLA"
click at [928, 173] on button "Add" at bounding box center [920, 175] width 32 height 22
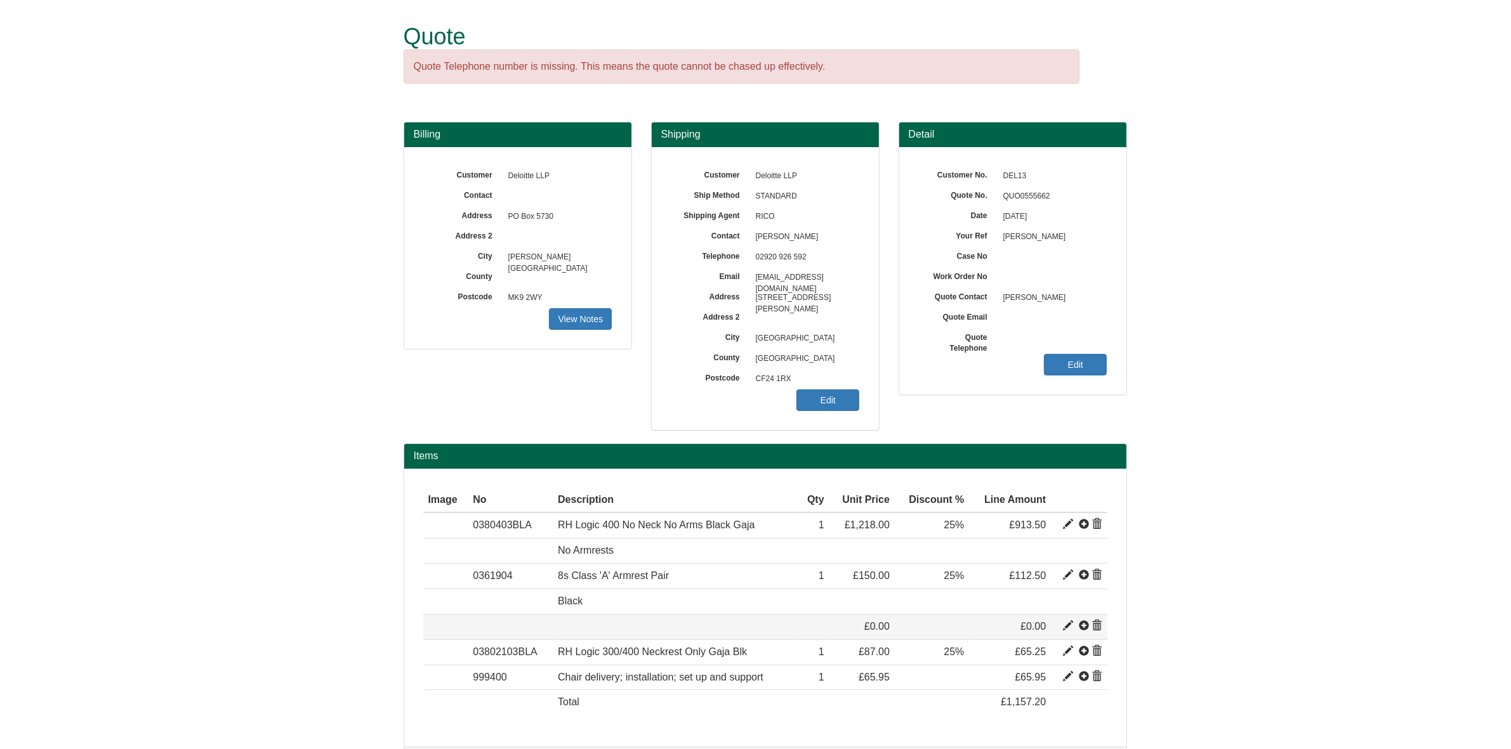
click at [1098, 627] on span at bounding box center [1097, 626] width 10 height 10
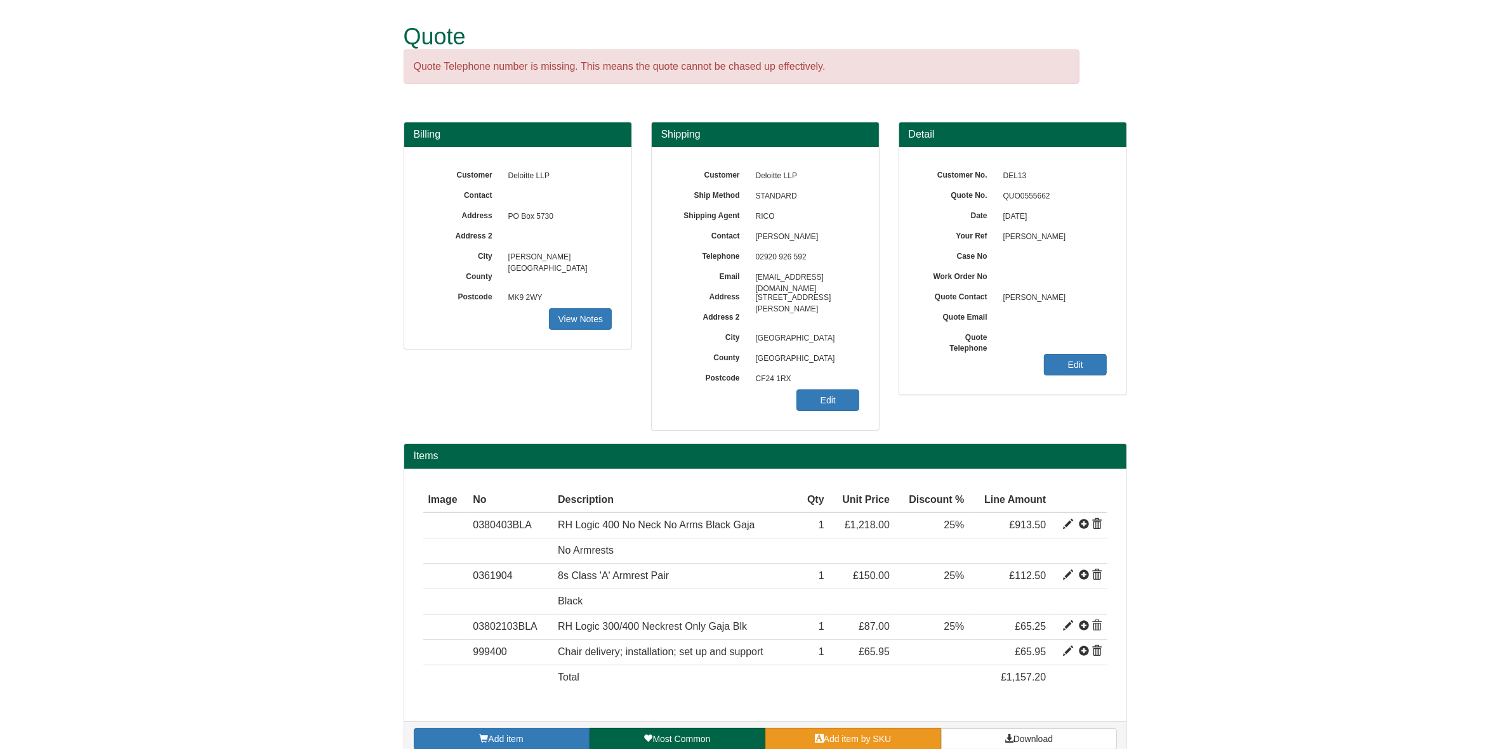
click at [827, 734] on link "Add item by SKU" at bounding box center [853, 739] width 176 height 22
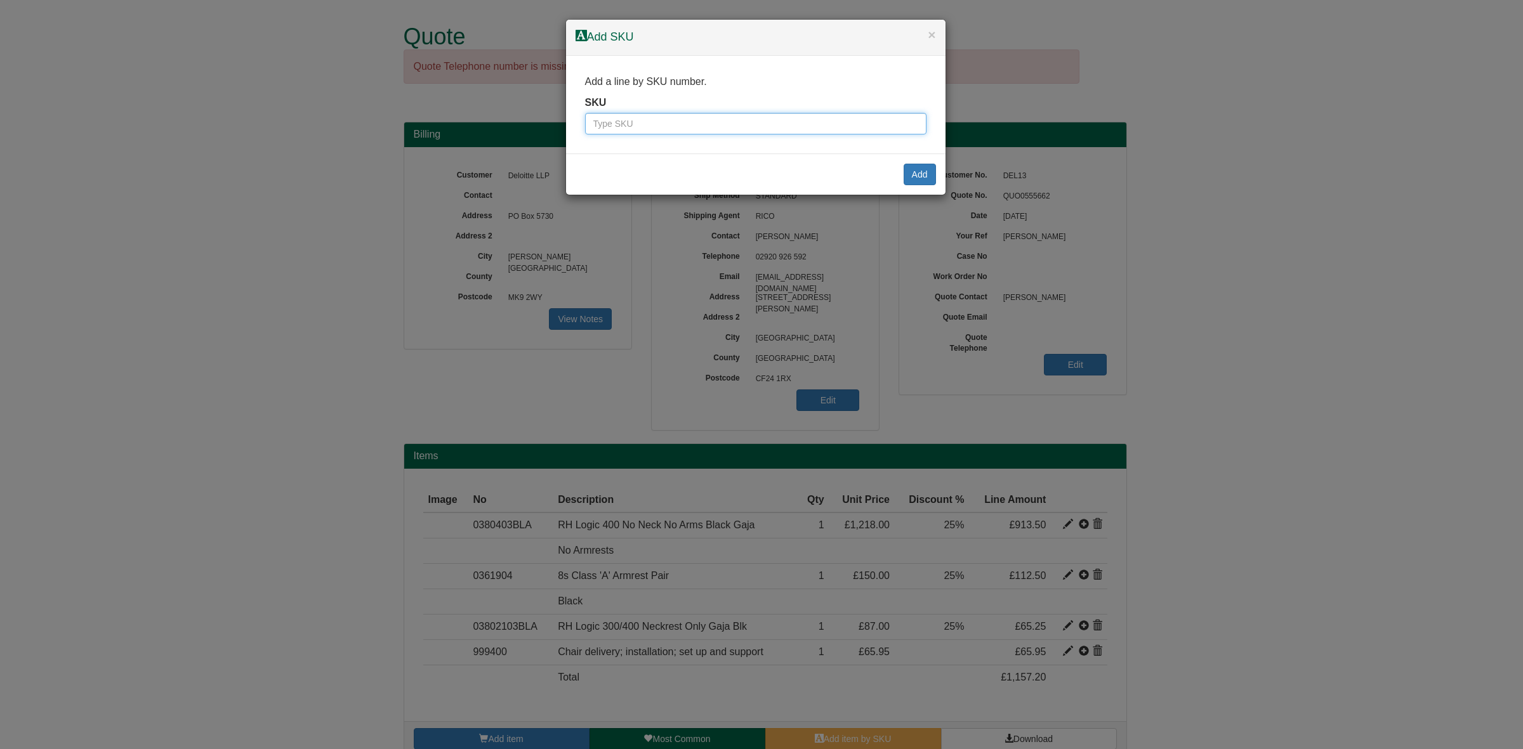
click at [709, 127] on input "text" at bounding box center [755, 124] width 341 height 22
paste input "0361920U"
type input "0361920U"
click at [930, 161] on div "Add" at bounding box center [755, 174] width 379 height 41
click at [921, 175] on button "Add" at bounding box center [920, 175] width 32 height 22
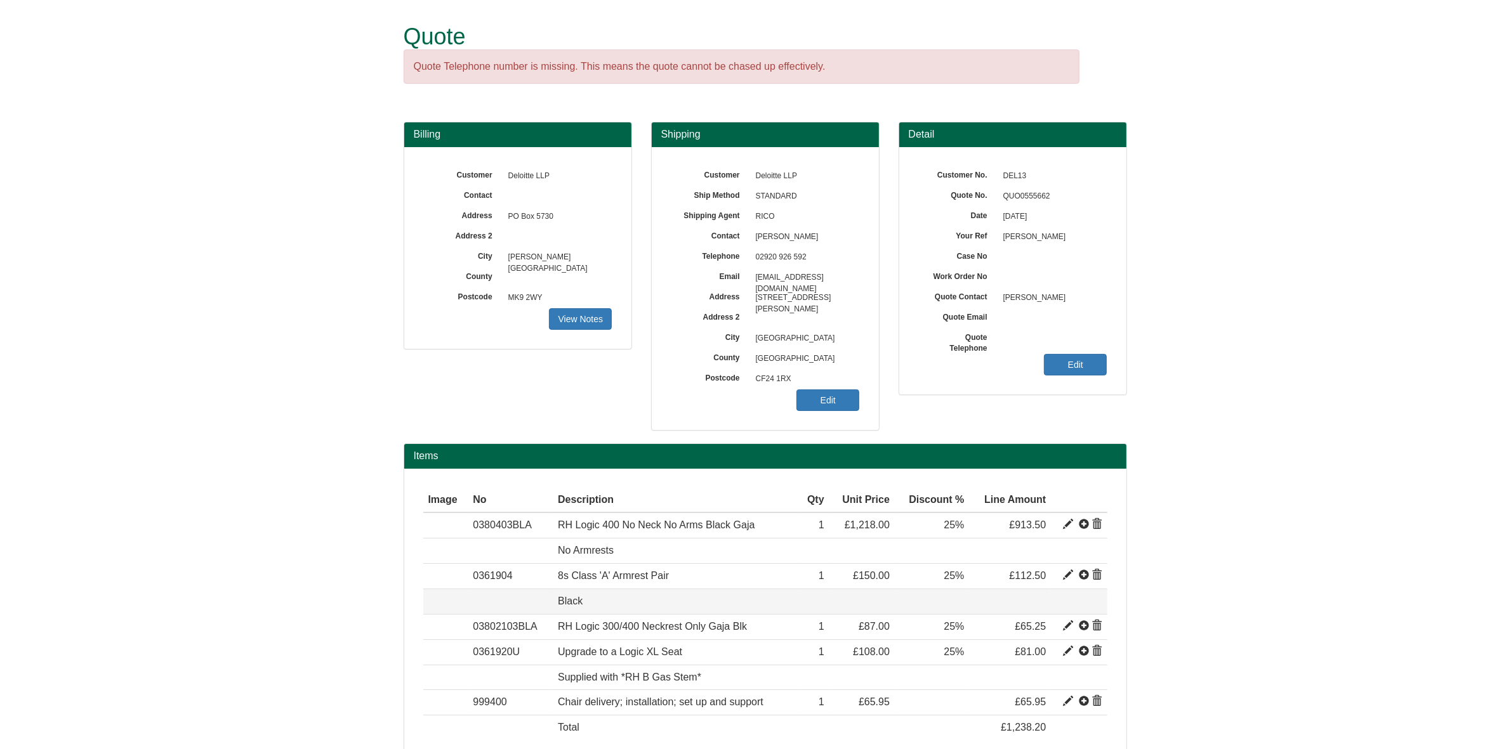
scroll to position [74, 0]
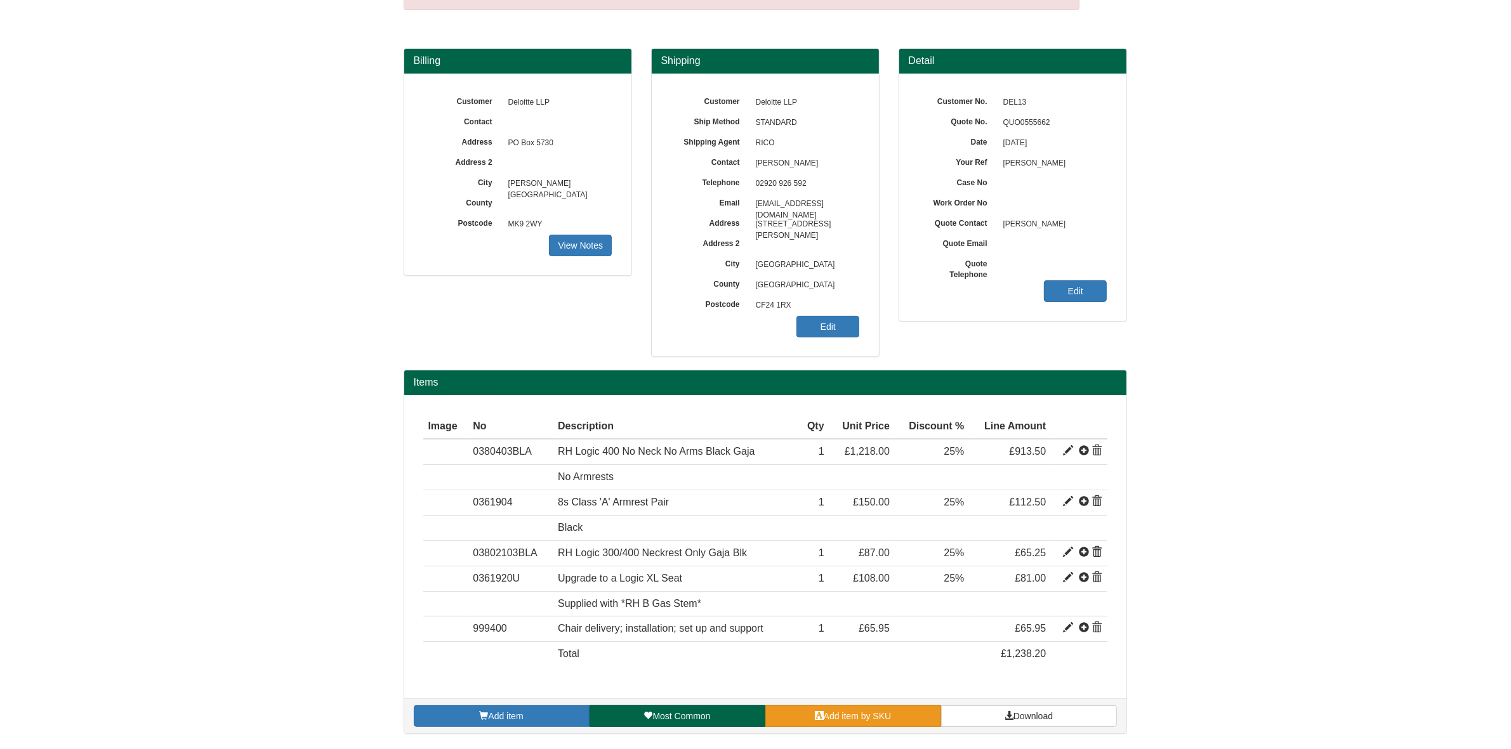
click at [898, 727] on link "Add item by SKU" at bounding box center [853, 717] width 176 height 22
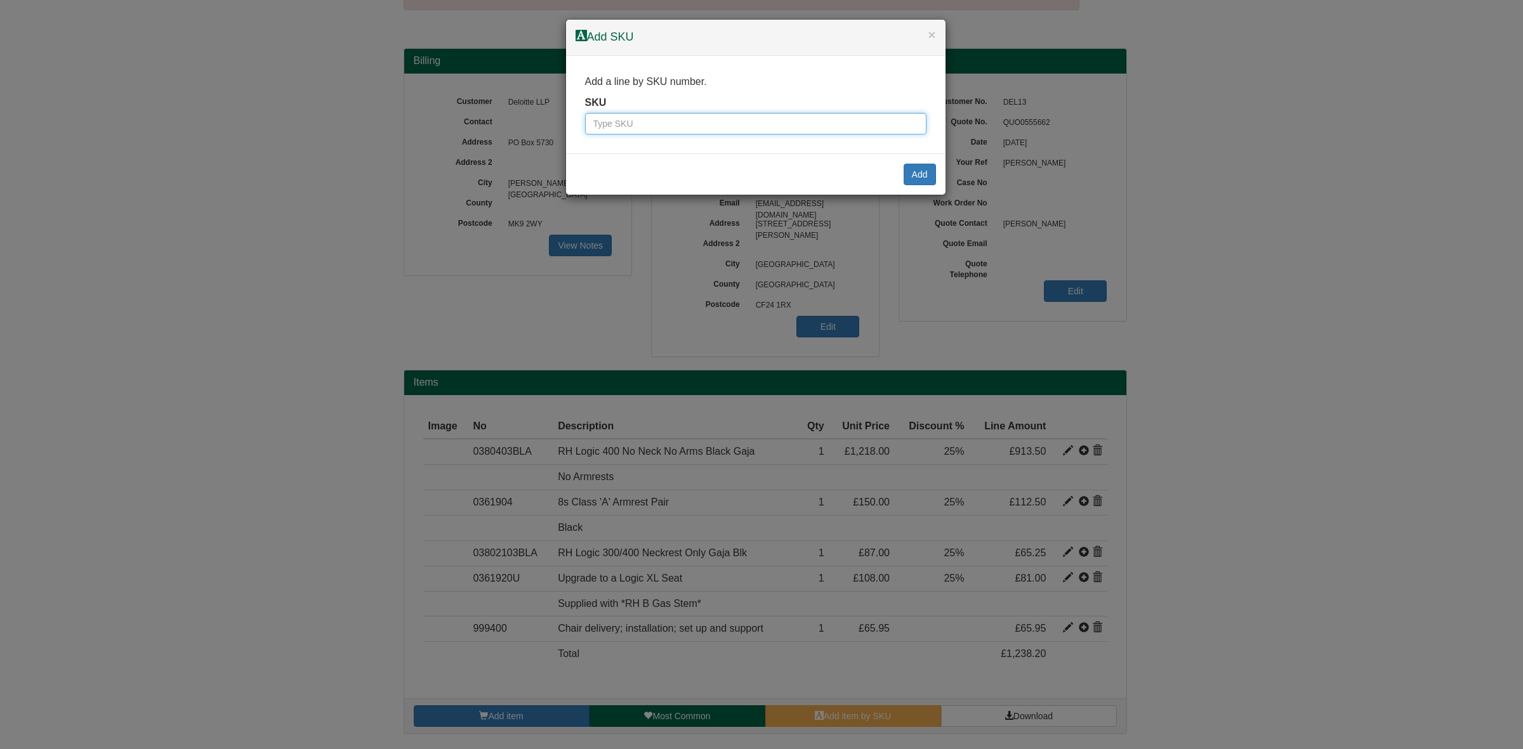
click at [683, 125] on input "text" at bounding box center [755, 124] width 341 height 22
paste input "0361711"
type input "0361711"
click at [911, 172] on button "Add" at bounding box center [920, 175] width 32 height 22
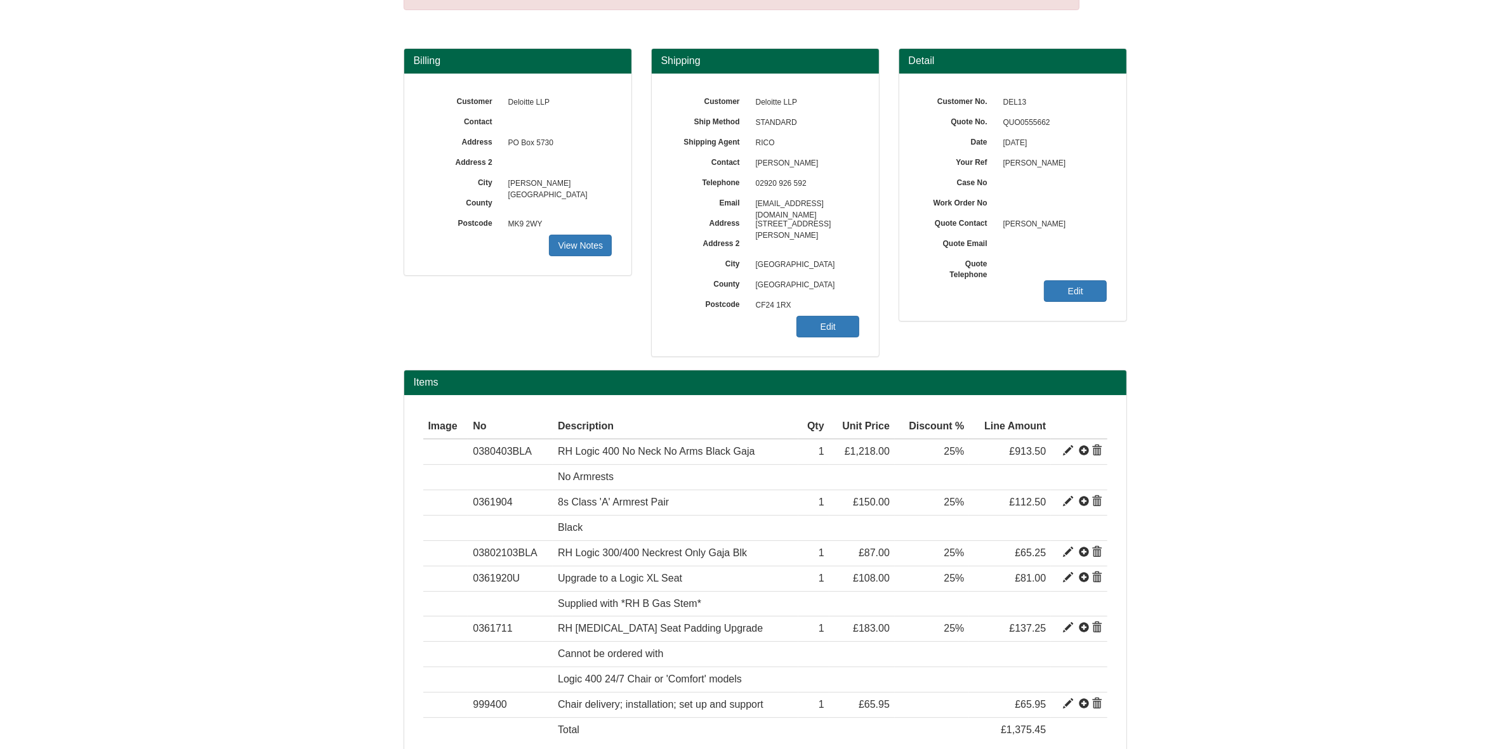
scroll to position [150, 0]
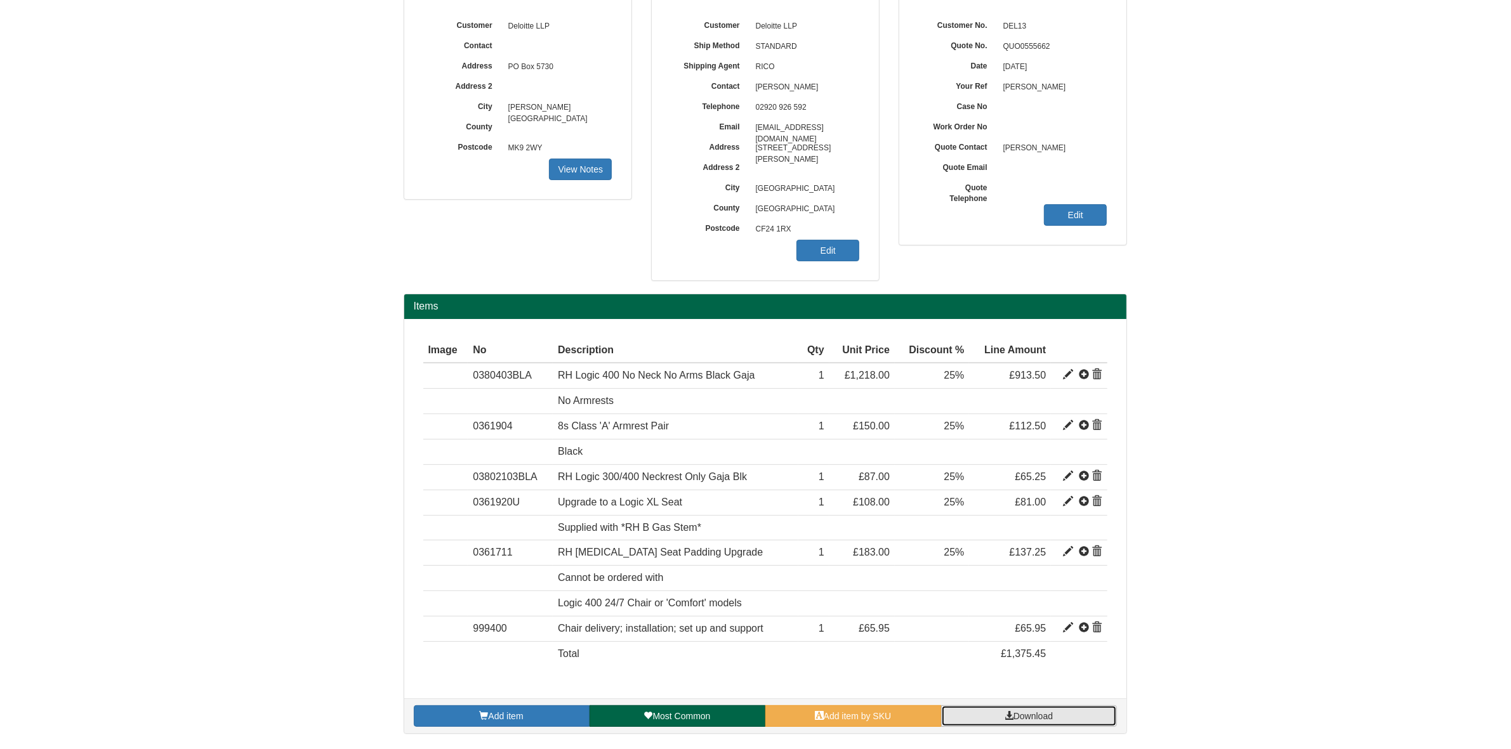
click at [1032, 718] on span "Download" at bounding box center [1032, 716] width 39 height 10
click at [829, 721] on span "Add item by SKU" at bounding box center [858, 716] width 68 height 10
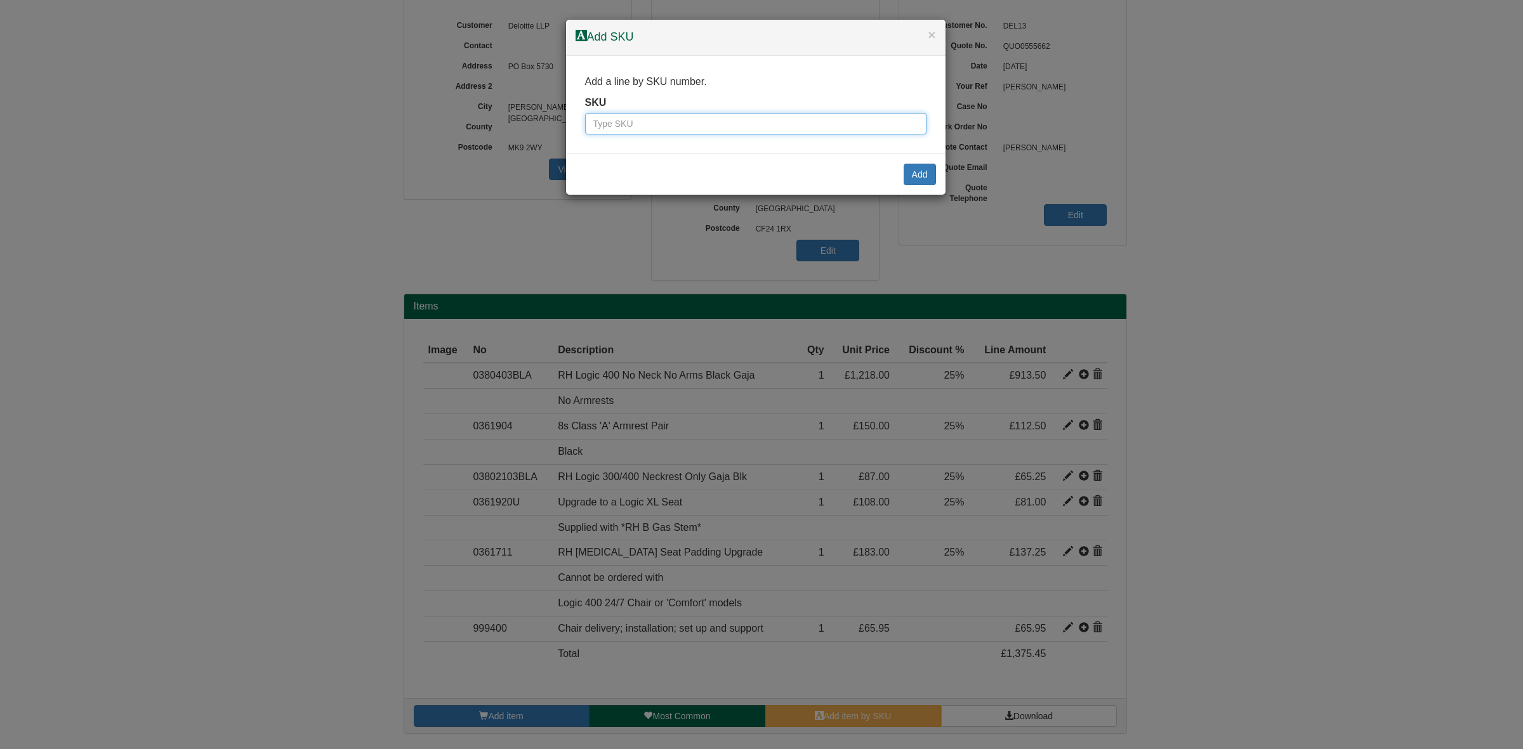
click at [795, 127] on input "text" at bounding box center [755, 124] width 341 height 22
type input "999SPEC"
click at [925, 171] on button "Add" at bounding box center [920, 175] width 32 height 22
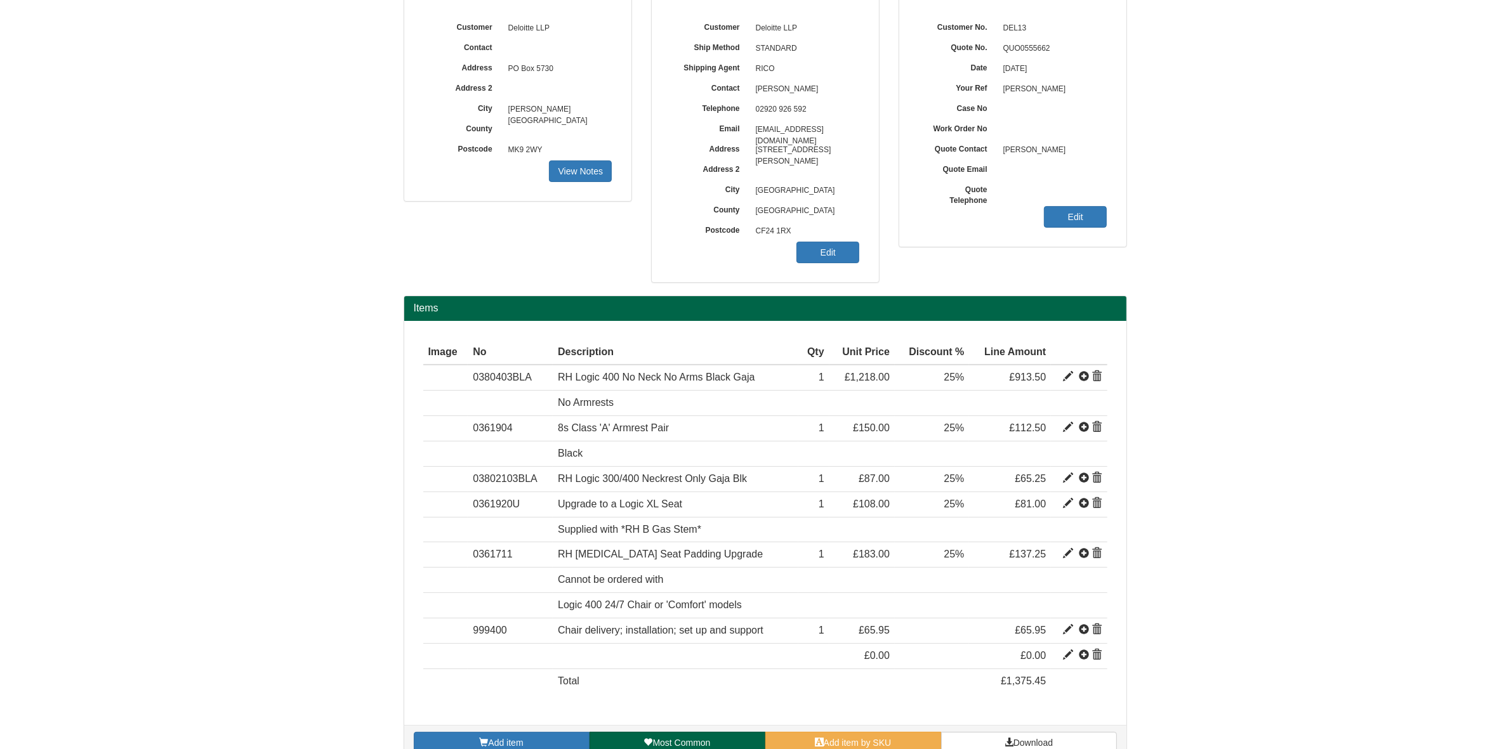
scroll to position [175, 0]
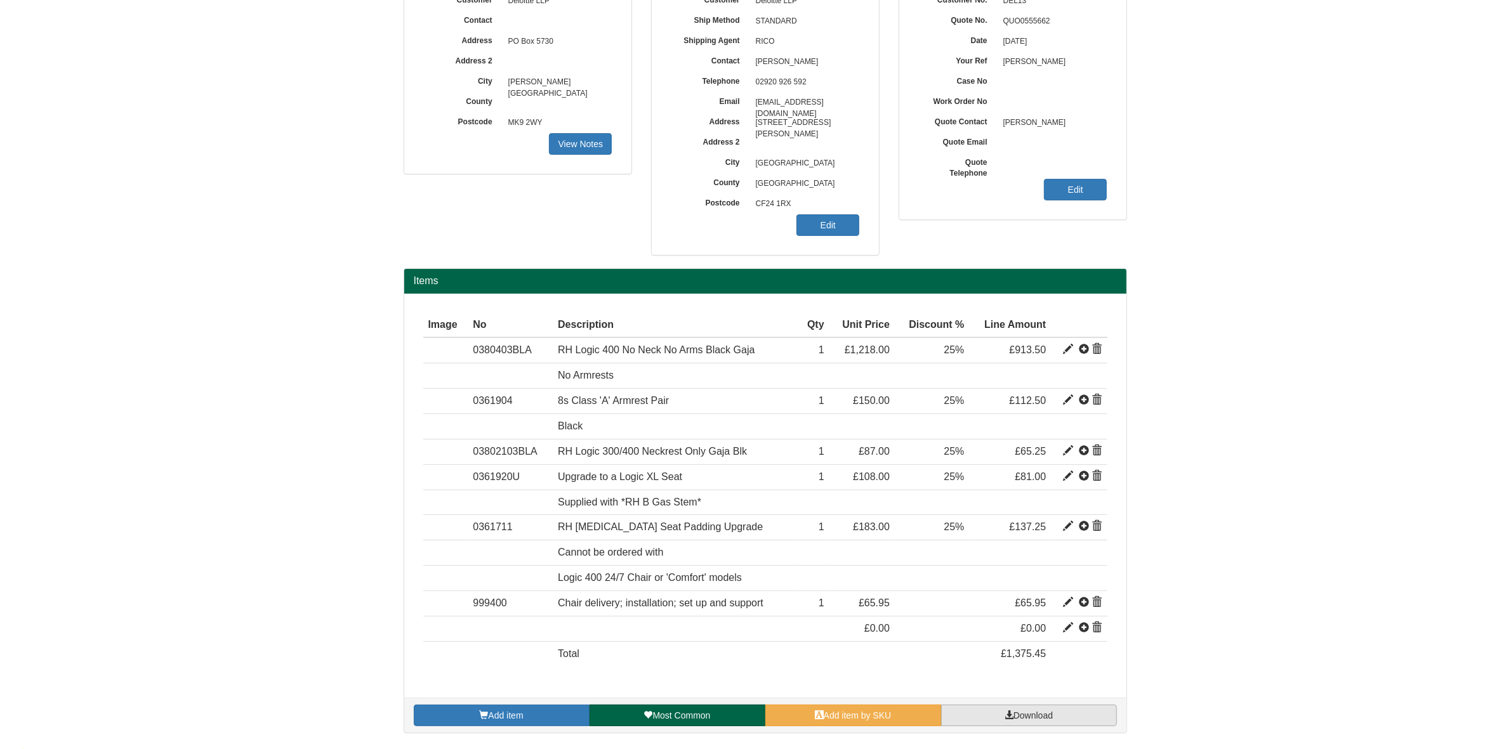
drag, startPoint x: 1009, startPoint y: 702, endPoint x: 1010, endPoint y: 711, distance: 8.9
click at [1009, 706] on div "Add item Most Common Add item by SKU Download" at bounding box center [765, 715] width 722 height 35
click at [1010, 717] on span at bounding box center [1009, 715] width 9 height 9
